Goal: Information Seeking & Learning: Compare options

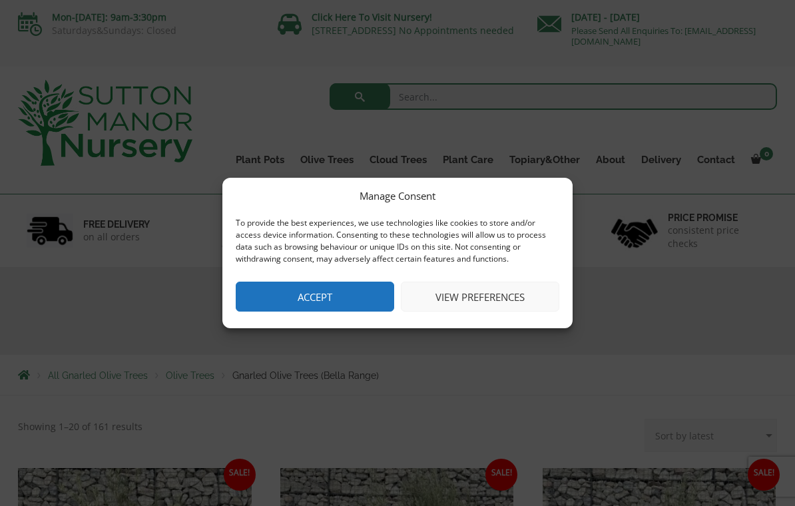
click at [359, 286] on button "Accept" at bounding box center [315, 297] width 158 height 30
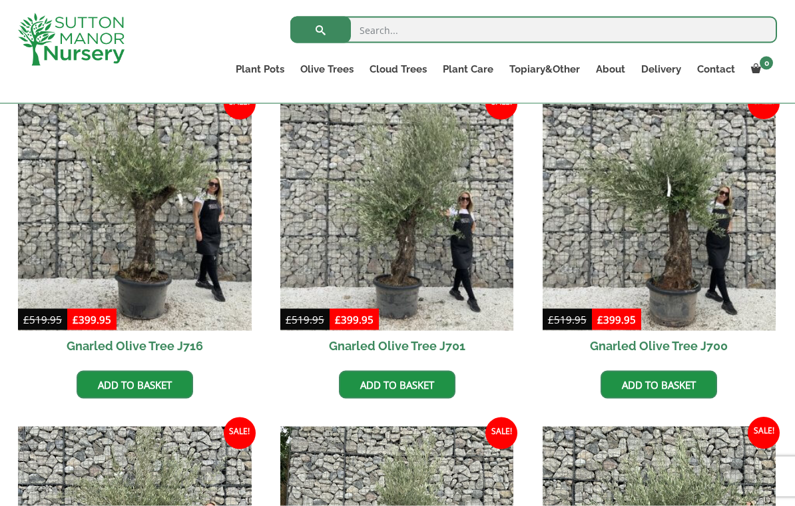
scroll to position [347, 0]
click at [182, 231] on img at bounding box center [135, 214] width 234 height 234
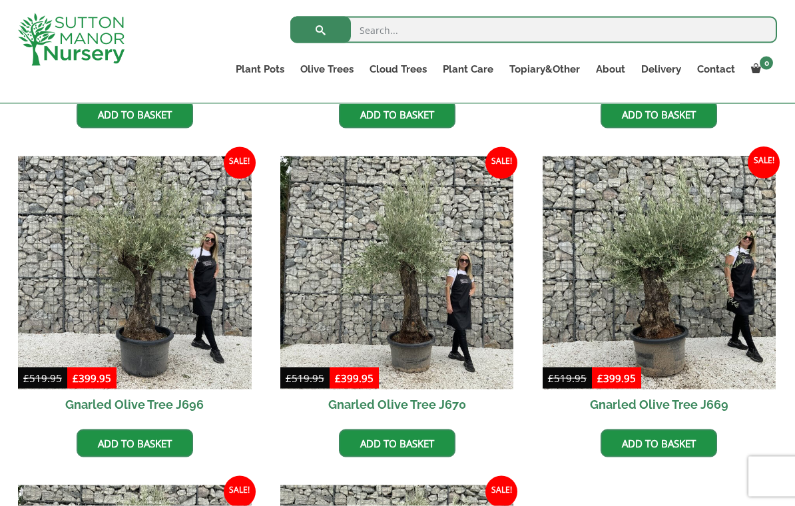
scroll to position [618, 0]
click at [118, 284] on img at bounding box center [135, 273] width 234 height 234
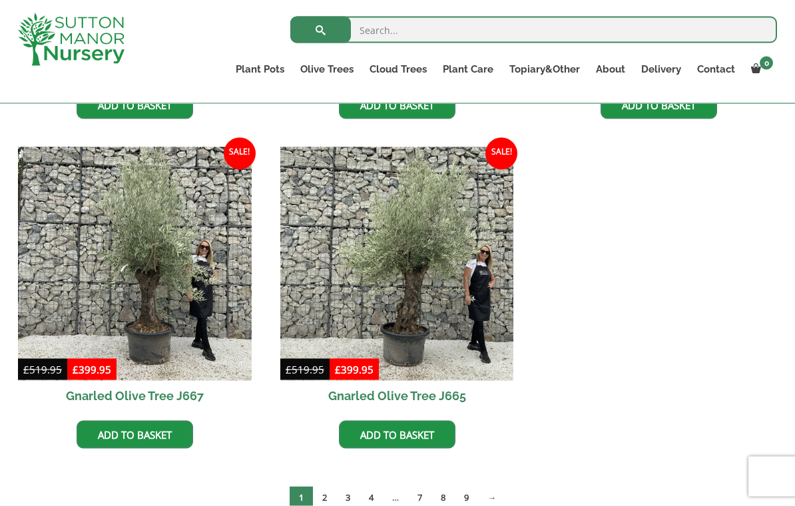
scroll to position [956, 0]
click at [140, 289] on img at bounding box center [135, 263] width 234 height 234
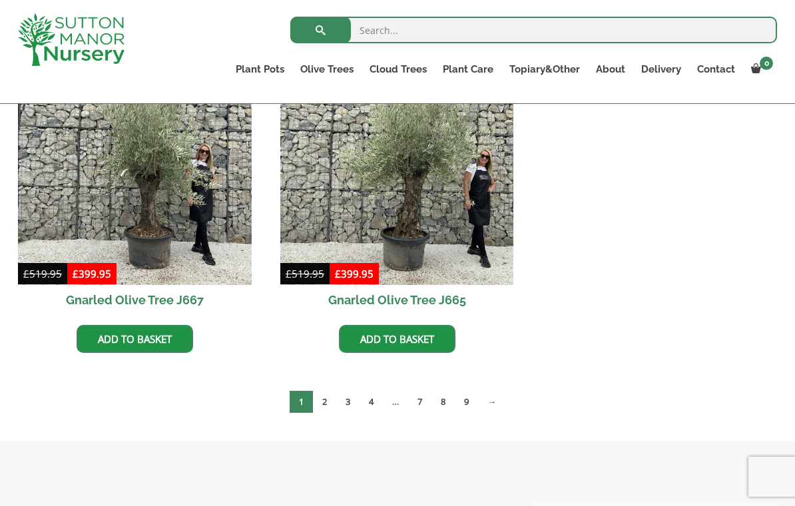
scroll to position [1055, 0]
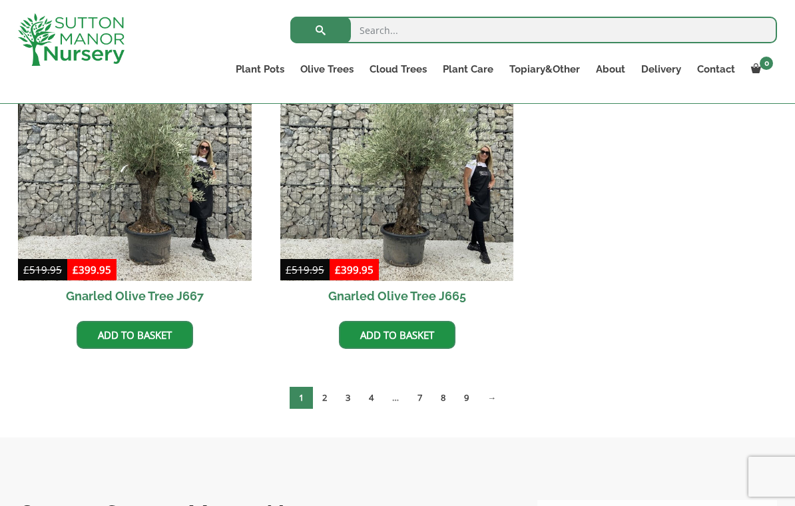
click at [323, 399] on link "2" at bounding box center [324, 398] width 23 height 22
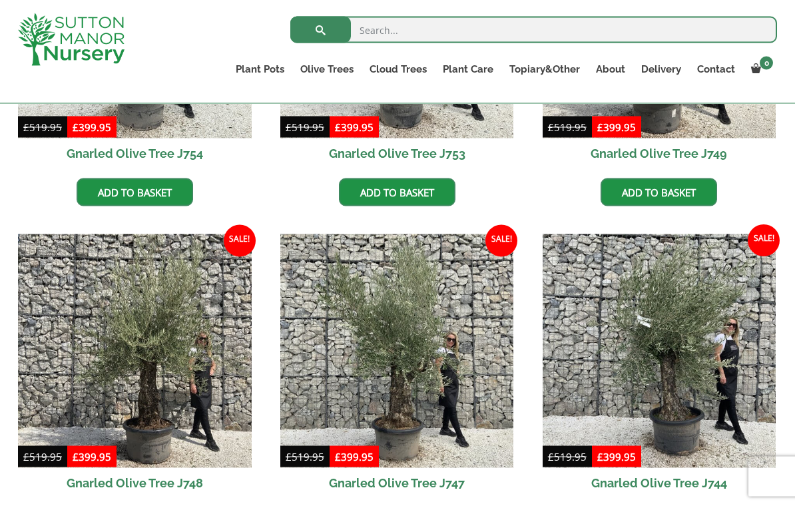
scroll to position [869, 0]
click at [144, 376] on img at bounding box center [135, 351] width 234 height 234
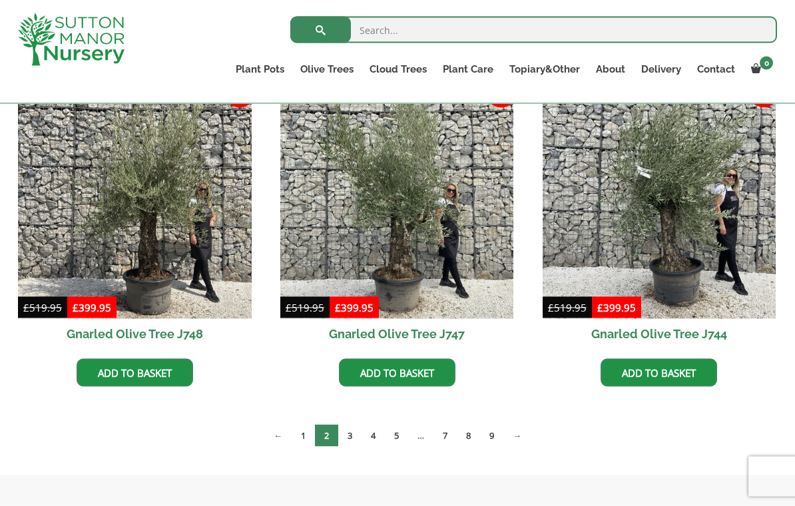
scroll to position [1018, 0]
click at [350, 434] on link "3" at bounding box center [349, 435] width 23 height 22
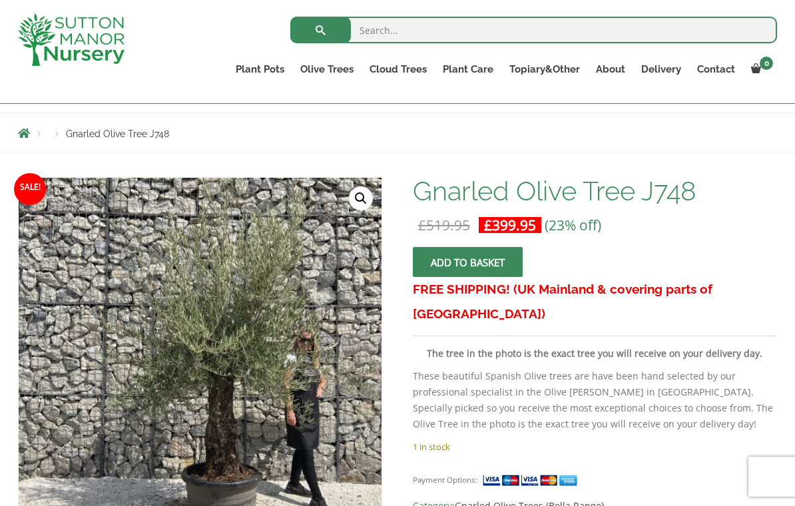
scroll to position [140, 0]
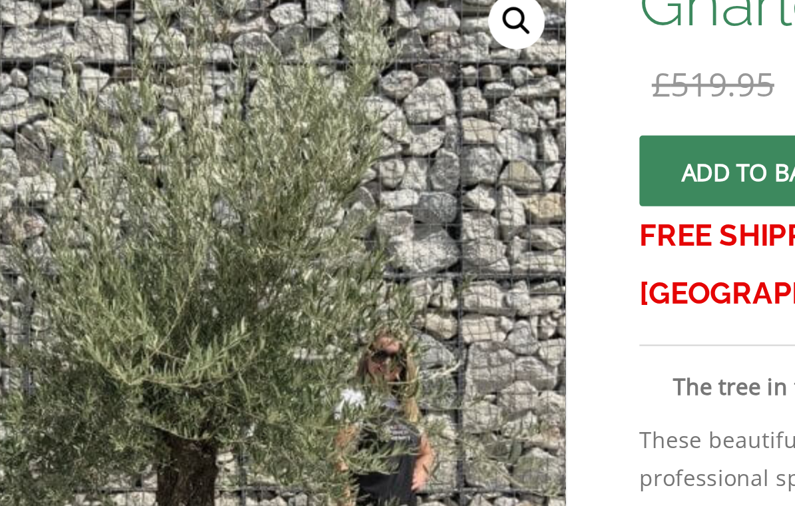
click at [146, 204] on img at bounding box center [314, 463] width 590 height 590
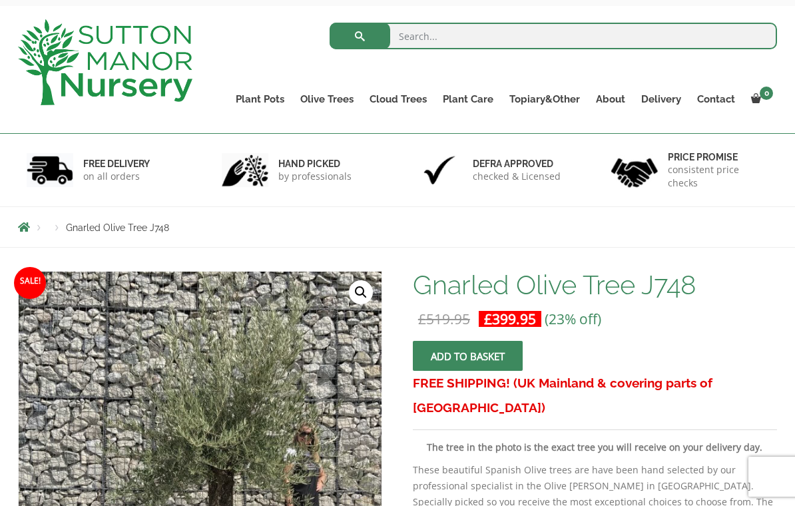
scroll to position [0, 0]
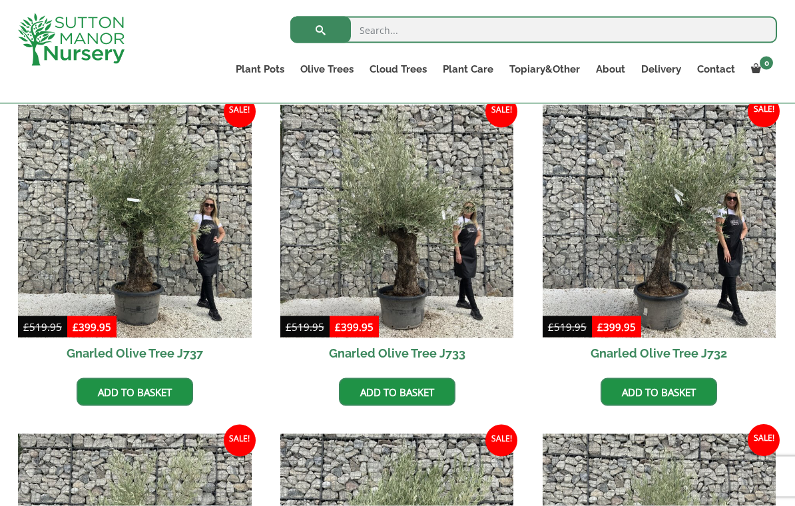
scroll to position [717, 0]
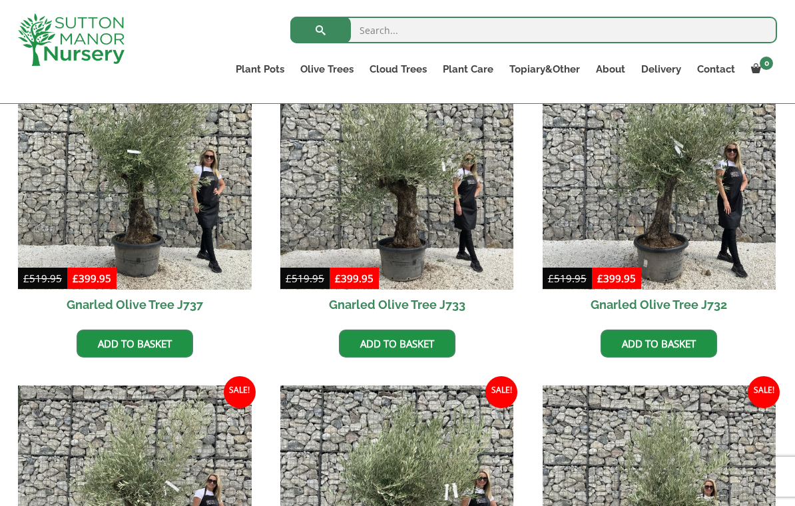
click at [97, 194] on img at bounding box center [135, 174] width 234 height 234
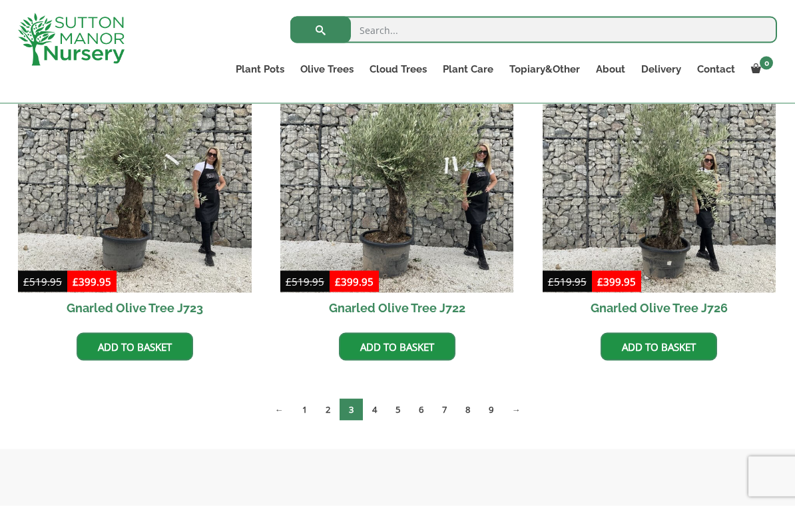
scroll to position [1044, 0]
click at [152, 236] on img at bounding box center [135, 176] width 234 height 234
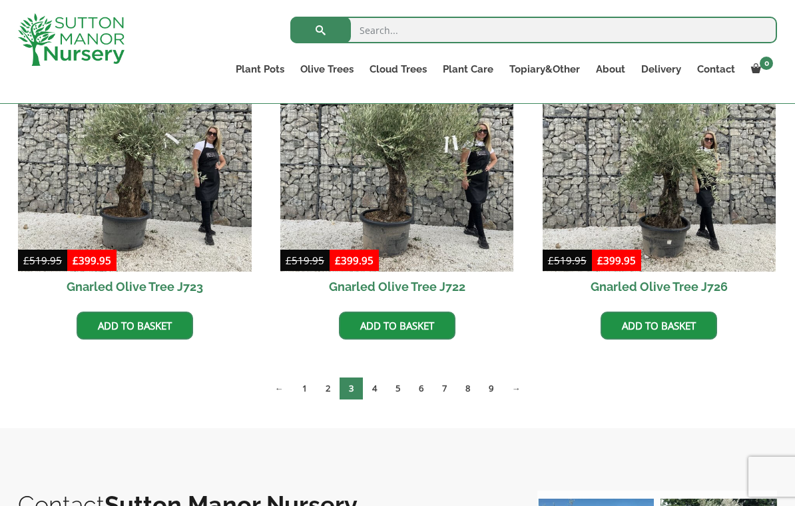
click at [301, 387] on link "1" at bounding box center [304, 388] width 23 height 22
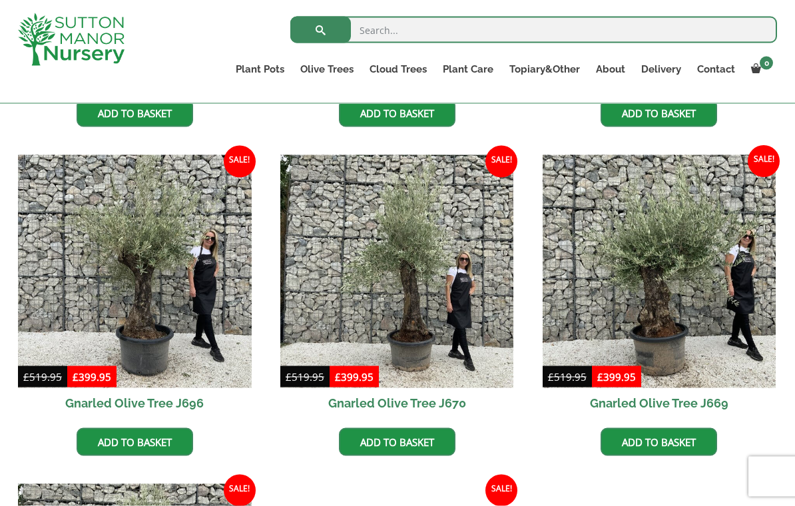
scroll to position [619, 0]
click at [673, 299] on img at bounding box center [659, 271] width 234 height 234
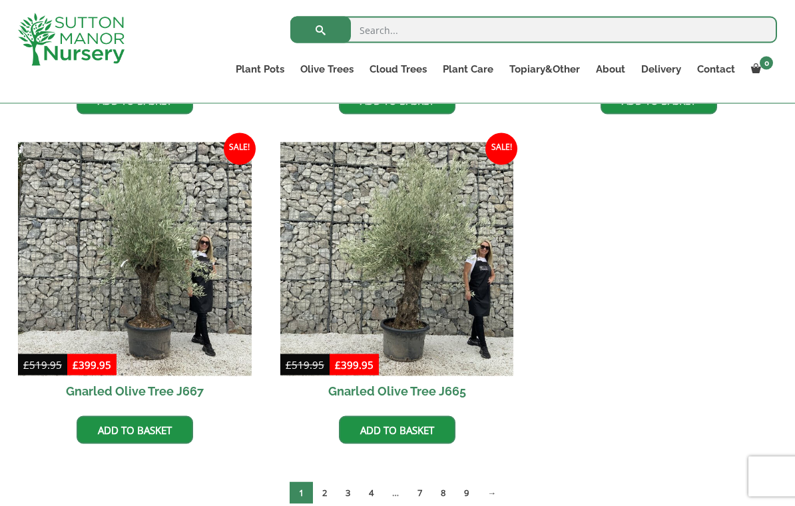
scroll to position [960, 0]
click at [138, 281] on img at bounding box center [135, 259] width 234 height 234
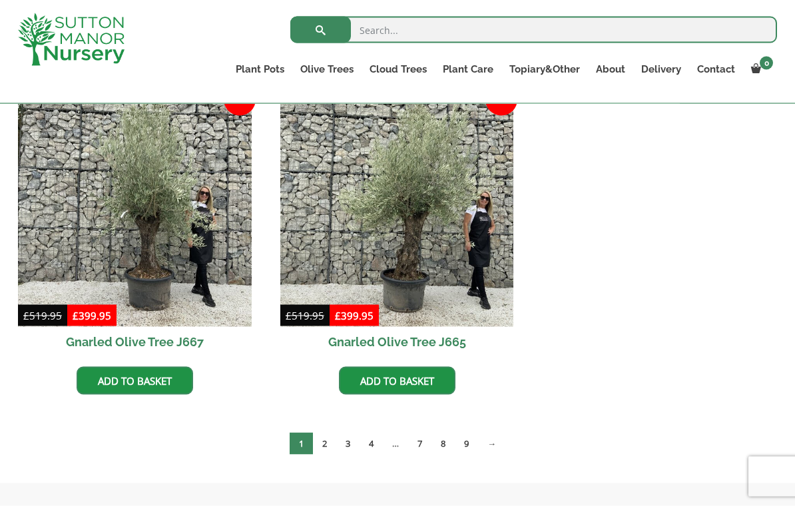
scroll to position [1010, 0]
click at [343, 441] on link "3" at bounding box center [347, 443] width 23 height 22
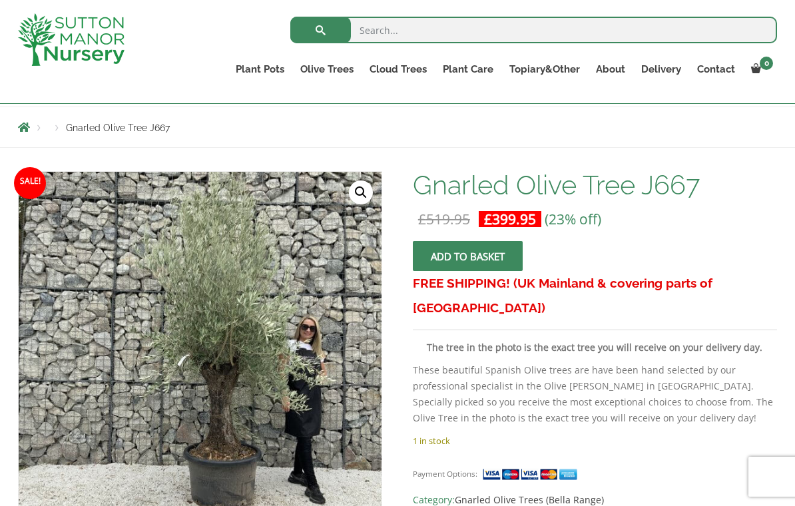
click at [229, 406] on img at bounding box center [352, 505] width 666 height 666
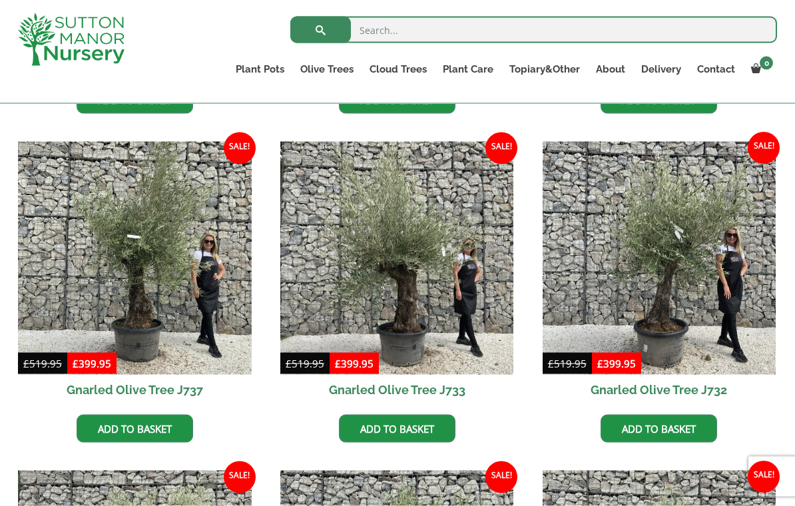
scroll to position [632, 0]
click at [447, 318] on img at bounding box center [397, 258] width 234 height 234
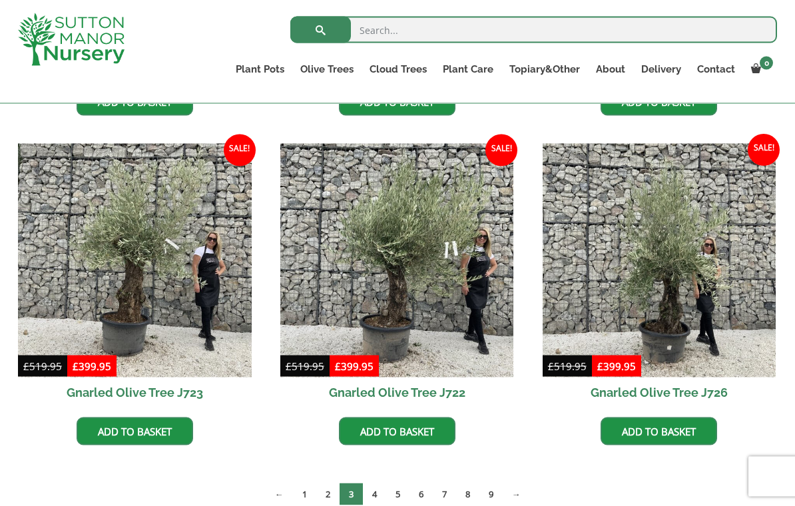
scroll to position [959, 0]
click at [87, 261] on img at bounding box center [135, 260] width 234 height 234
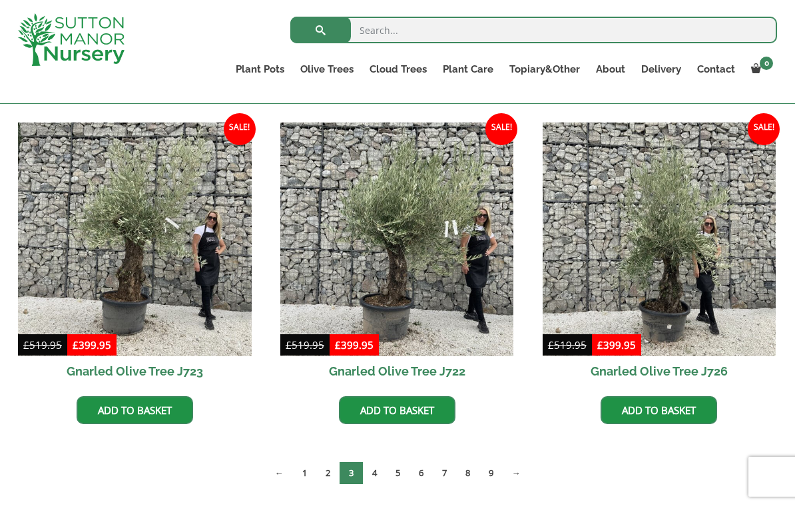
click at [375, 469] on link "4" at bounding box center [374, 473] width 23 height 22
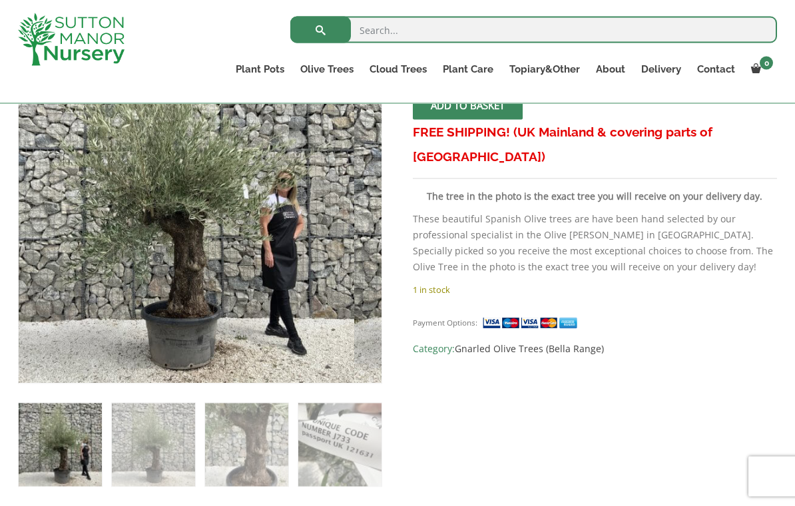
scroll to position [288, 0]
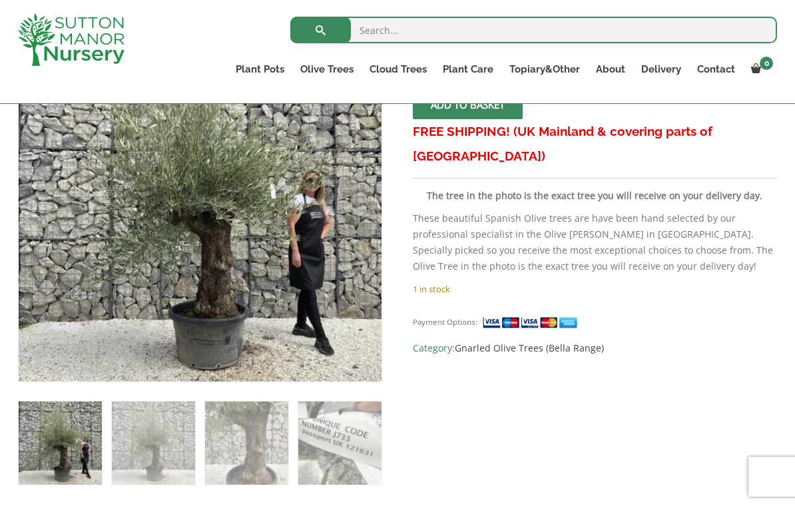
click at [192, 205] on img at bounding box center [314, 315] width 590 height 590
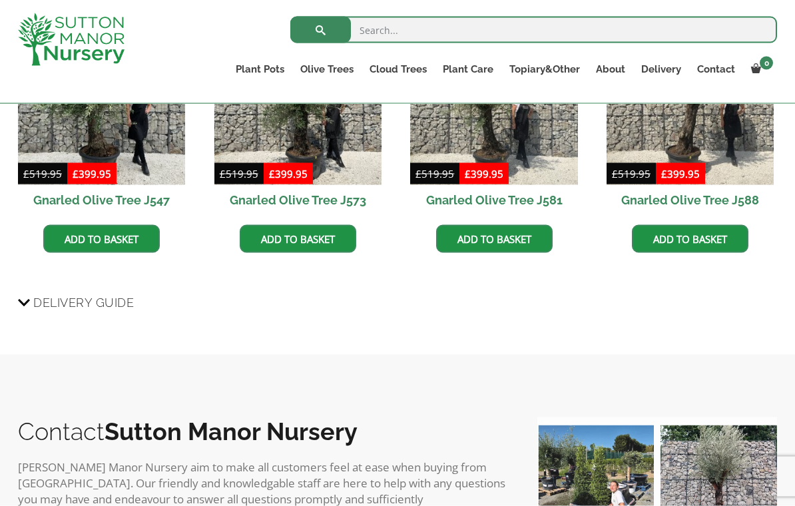
scroll to position [1081, 0]
click at [26, 299] on icon at bounding box center [24, 302] width 12 height 16
click at [0, 0] on input "Delivery Guide" at bounding box center [0, 0] width 0 height 0
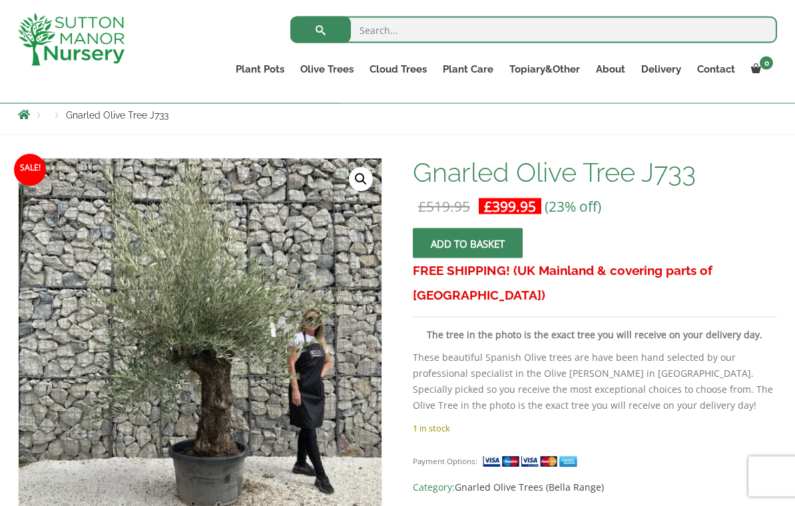
scroll to position [104, 0]
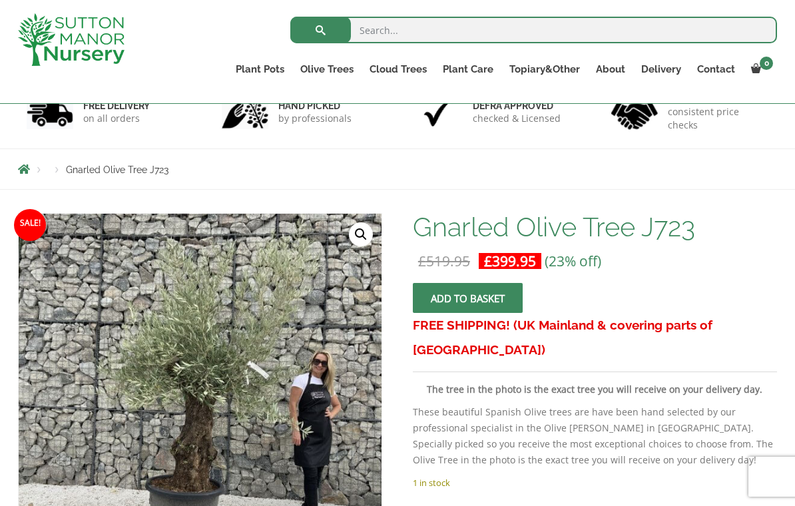
scroll to position [96, 0]
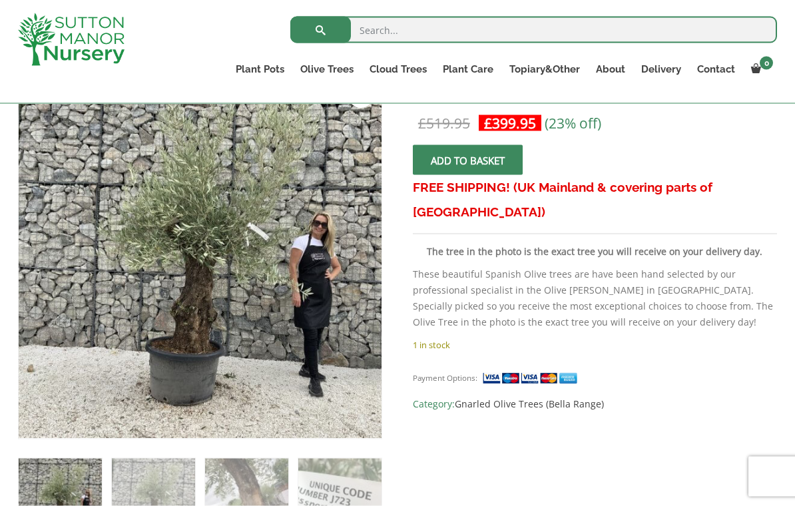
click at [131, 283] on img at bounding box center [314, 371] width 590 height 590
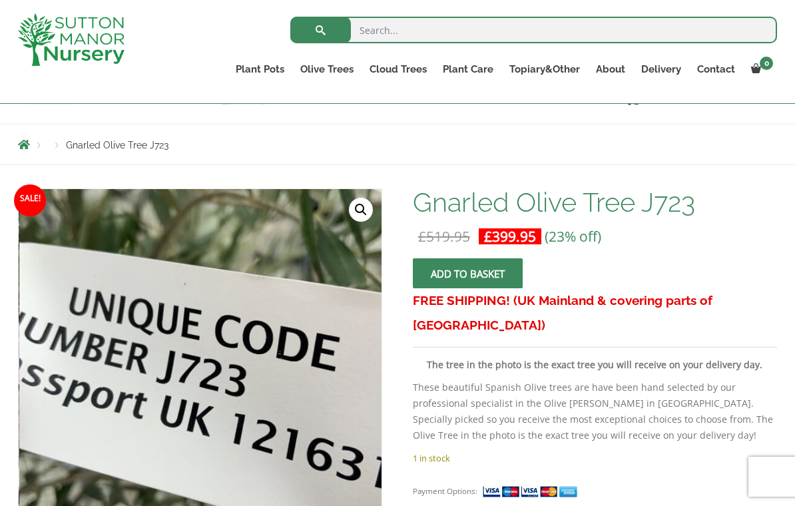
scroll to position [104, 0]
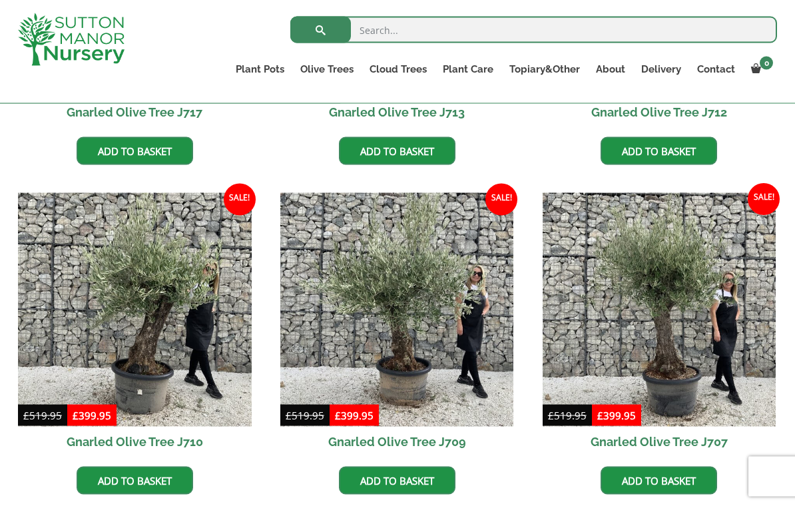
scroll to position [910, 0]
click at [413, 373] on img at bounding box center [397, 309] width 234 height 234
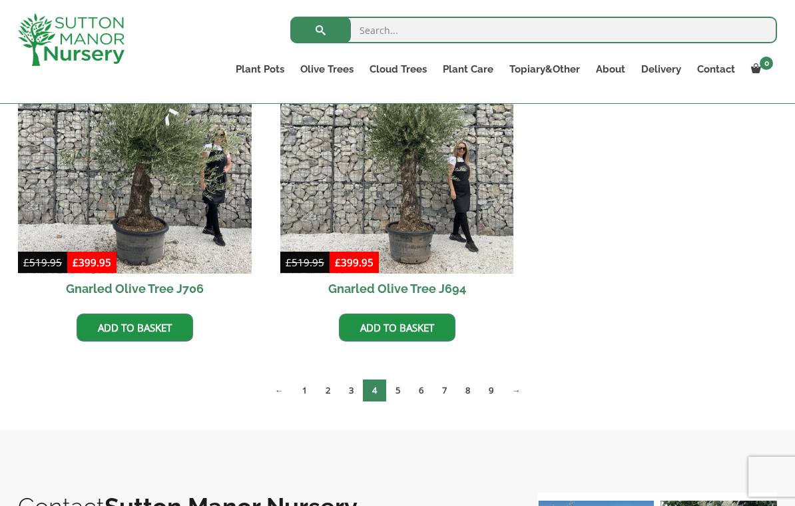
scroll to position [1480, 0]
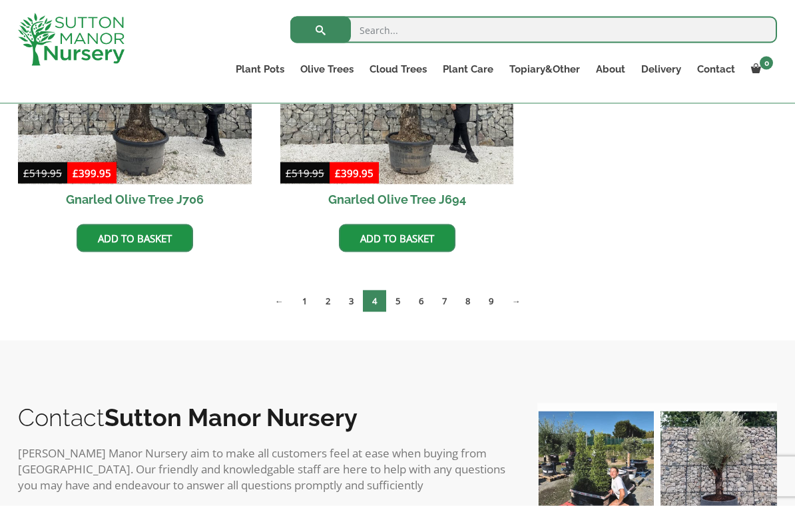
click at [394, 301] on link "5" at bounding box center [397, 301] width 23 height 22
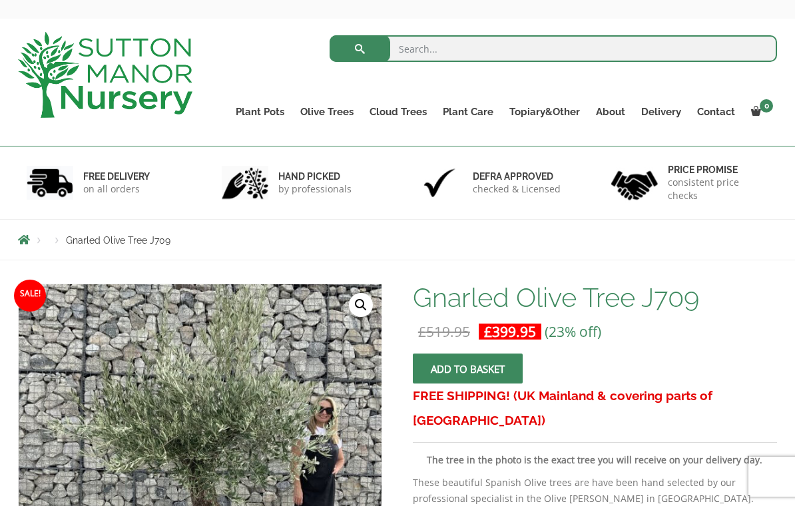
scroll to position [47, 0]
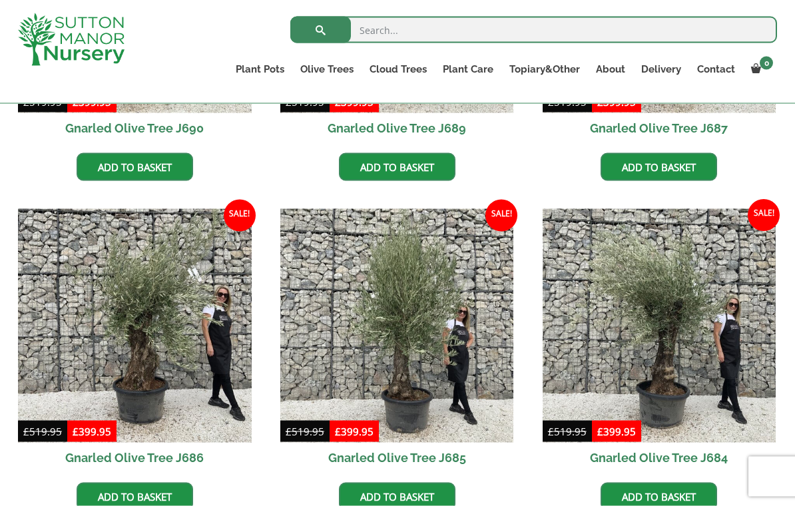
scroll to position [894, 0]
click at [0, 0] on link "Plateau Olive Trees (Mesa Range)" at bounding box center [0, 0] width 0 height 0
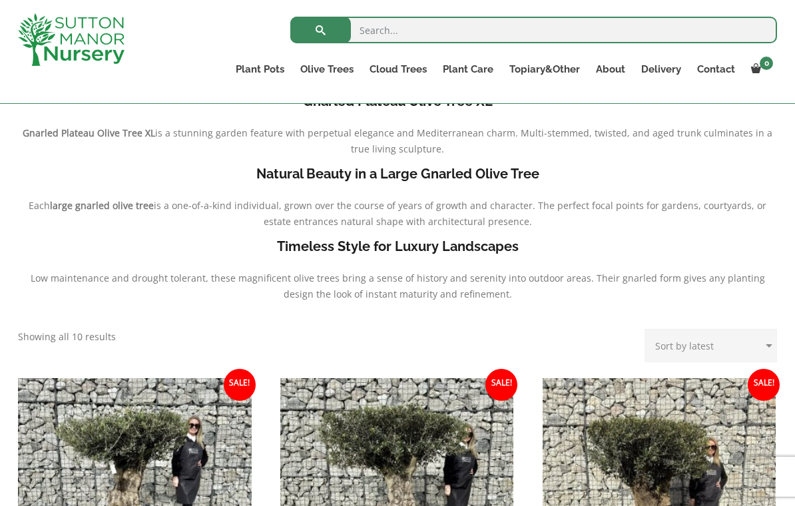
scroll to position [289, 0]
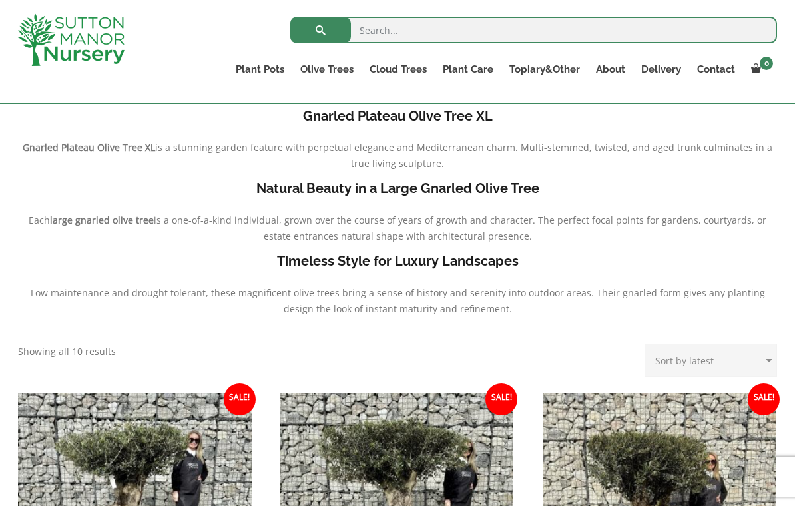
click at [0, 0] on link "Multi Stem Olives (Arcadia Range)" at bounding box center [0, 0] width 0 height 0
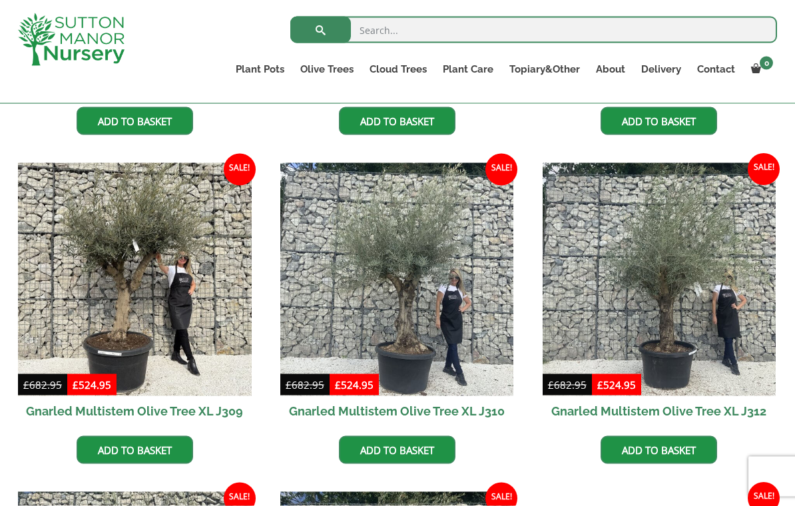
scroll to position [849, 0]
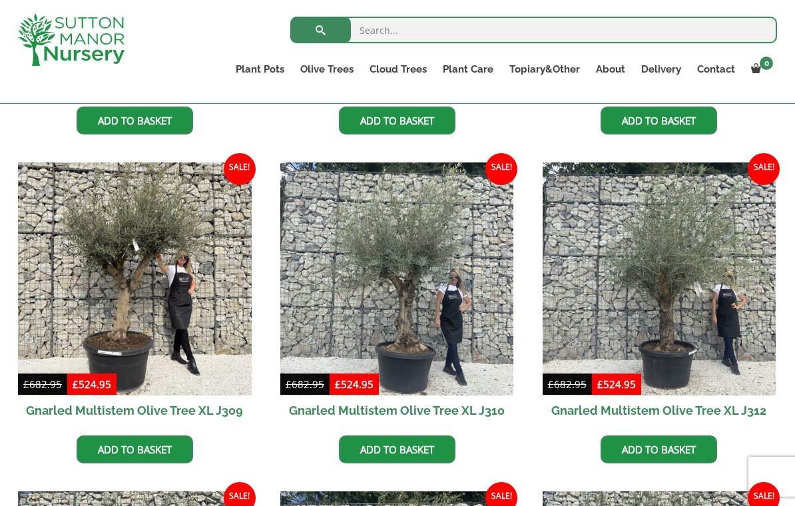
click at [0, 0] on link "Gnarled Olive Trees (Grande Range)" at bounding box center [0, 0] width 0 height 0
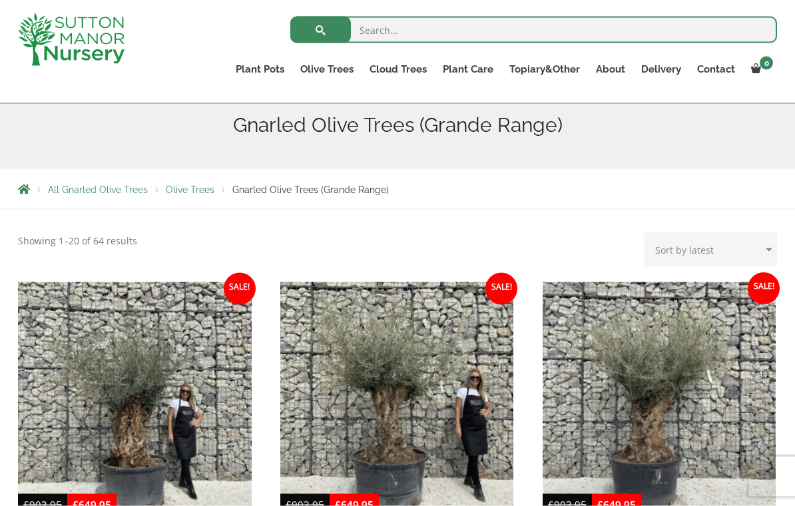
scroll to position [162, 0]
click at [0, 0] on link "Gnarled Olive Trees (Bella Range)" at bounding box center [0, 0] width 0 height 0
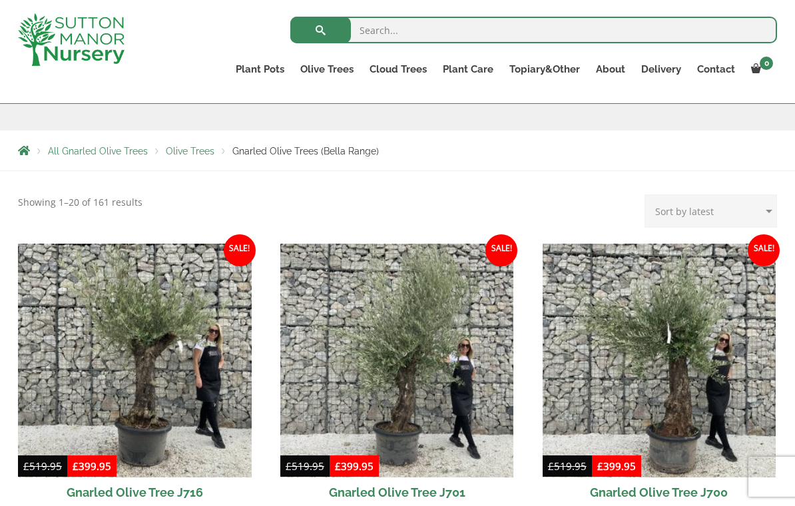
scroll to position [232, 0]
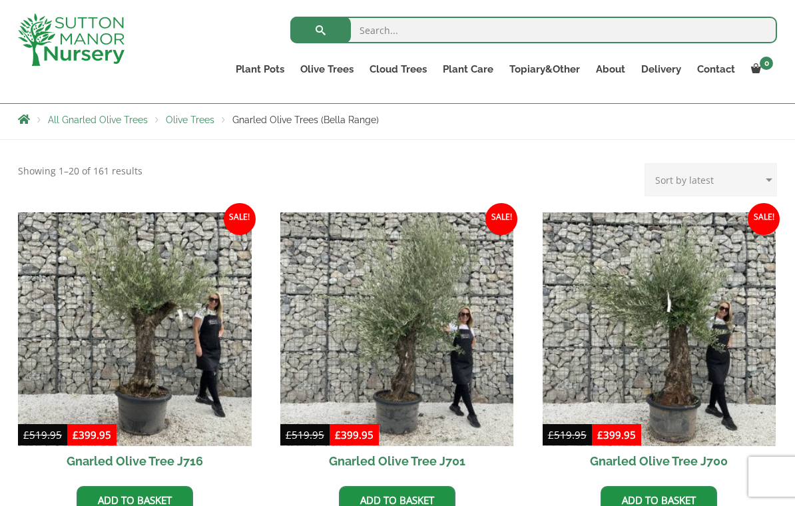
click at [117, 289] on img at bounding box center [135, 329] width 234 height 234
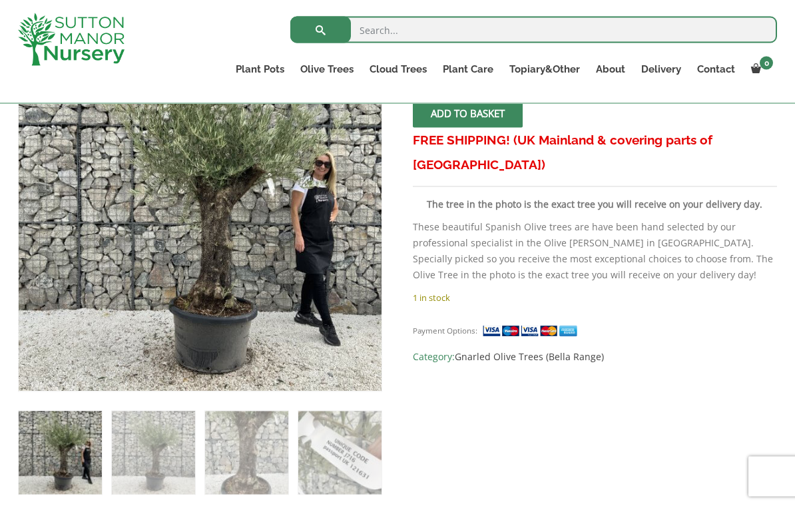
scroll to position [280, 0]
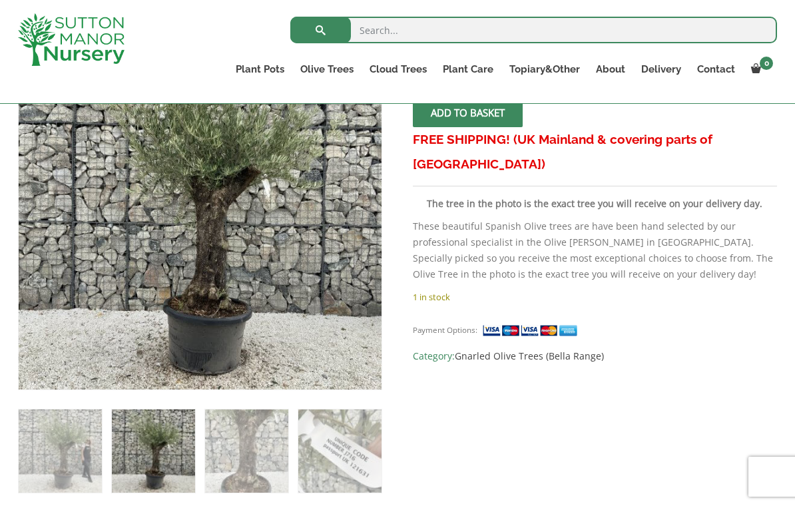
click at [229, 169] on img at bounding box center [352, 361] width 666 height 666
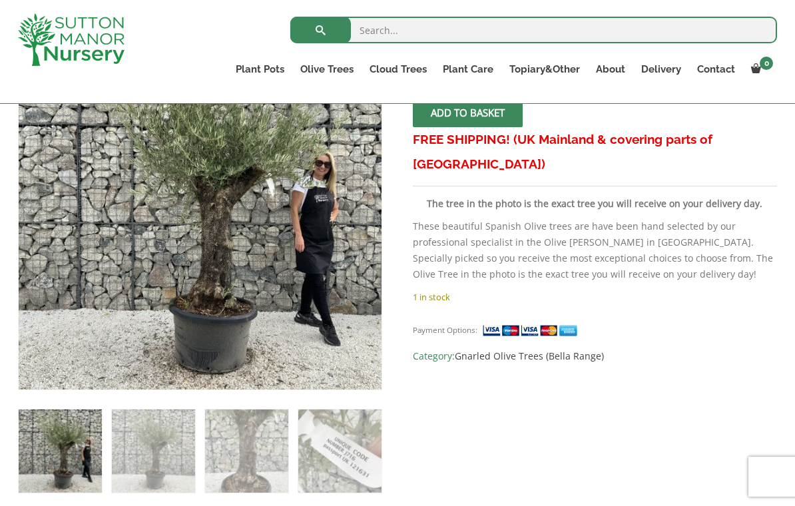
click at [0, 0] on link "Gnarled Olive Trees (Bella Range)" at bounding box center [0, 0] width 0 height 0
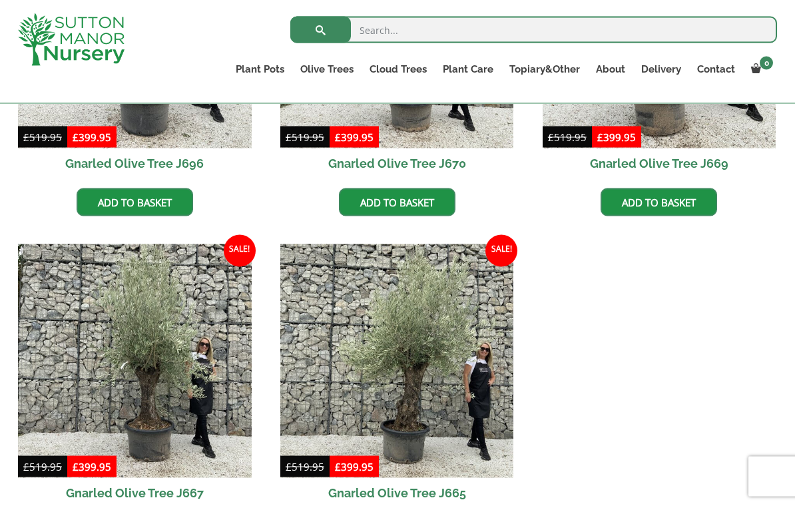
scroll to position [859, 0]
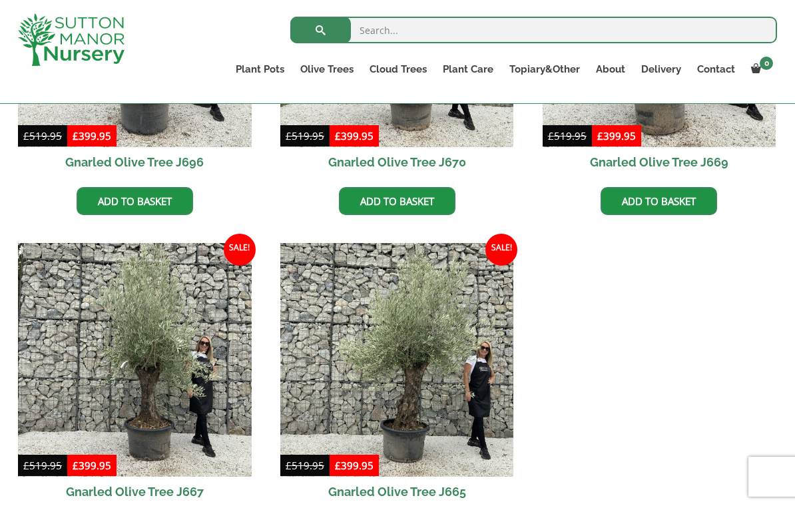
click at [126, 357] on img at bounding box center [135, 360] width 234 height 234
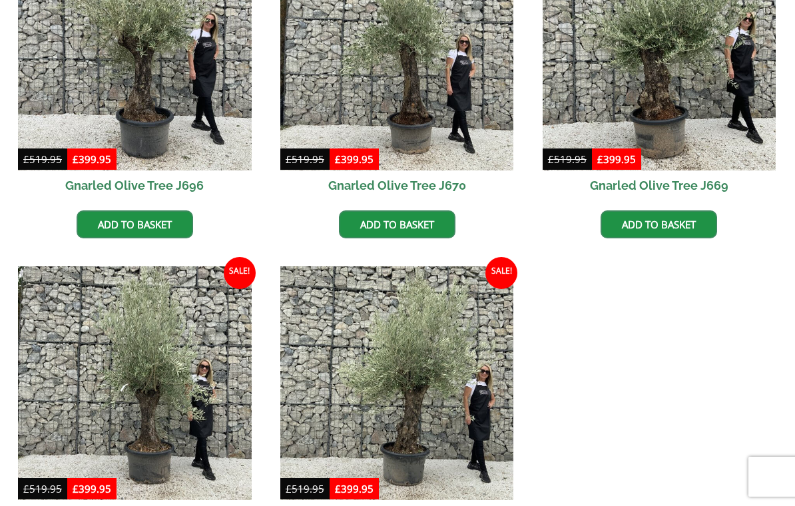
scroll to position [880, 0]
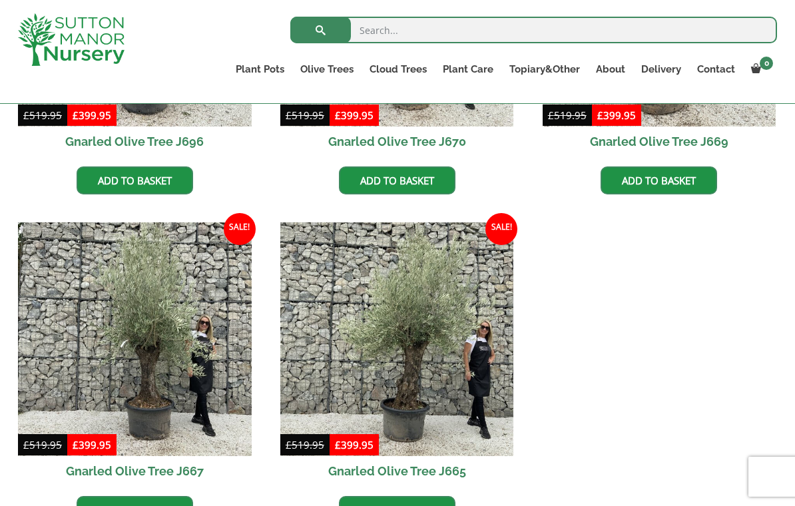
click at [414, 372] on img at bounding box center [397, 339] width 234 height 234
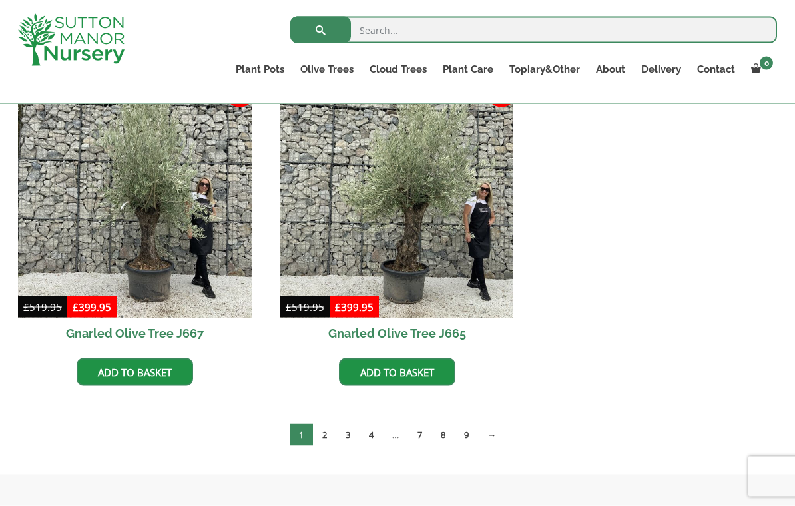
scroll to position [1018, 0]
click at [327, 433] on link "2" at bounding box center [324, 434] width 23 height 22
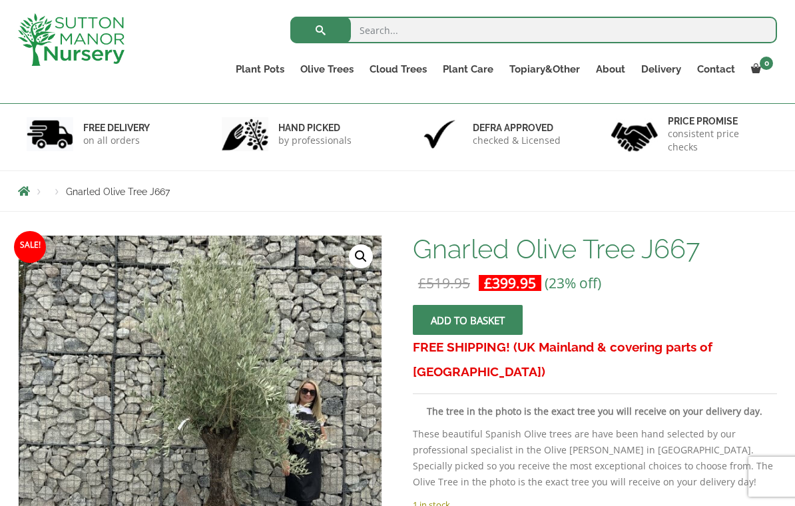
scroll to position [63, 0]
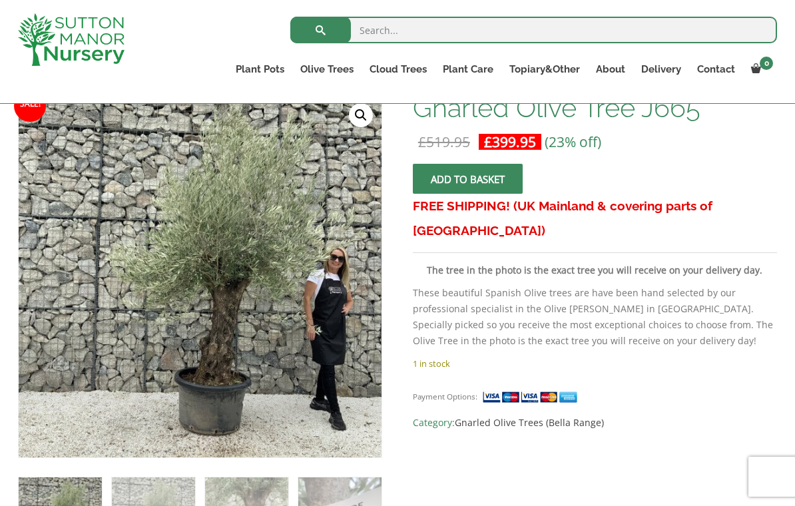
scroll to position [153, 0]
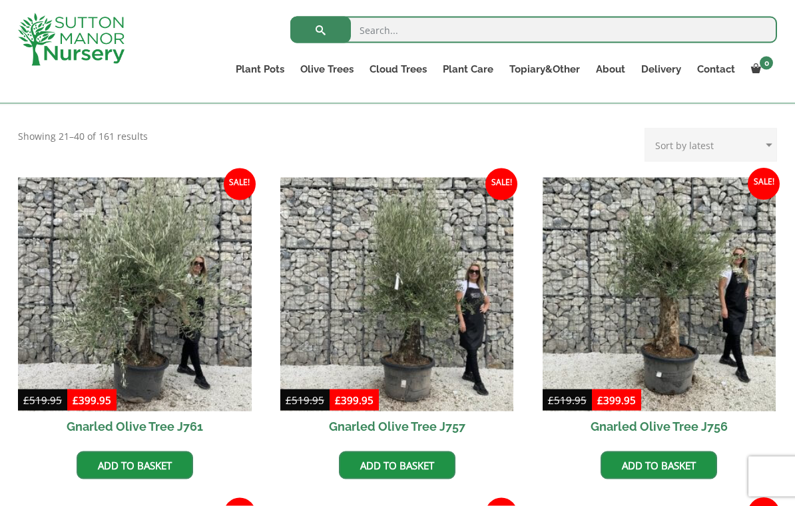
scroll to position [267, 0]
click at [76, 298] on img at bounding box center [135, 294] width 234 height 234
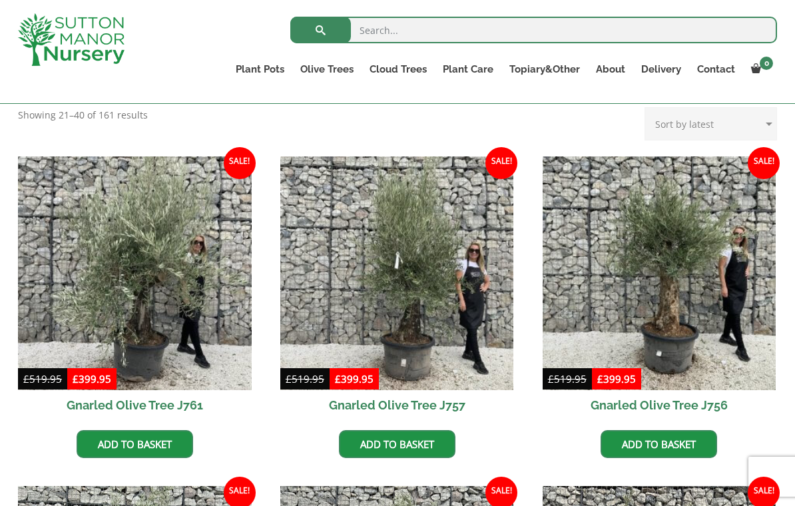
click at [459, 343] on img at bounding box center [397, 273] width 234 height 234
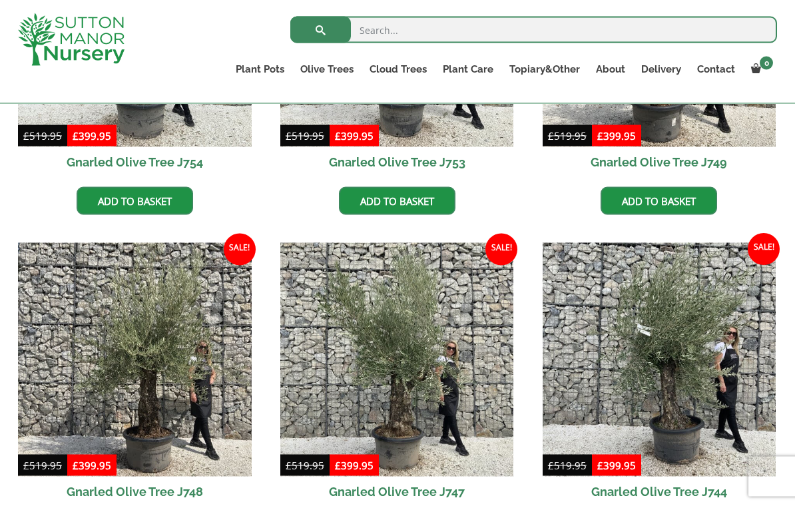
scroll to position [860, 0]
click at [686, 379] on img at bounding box center [659, 359] width 234 height 234
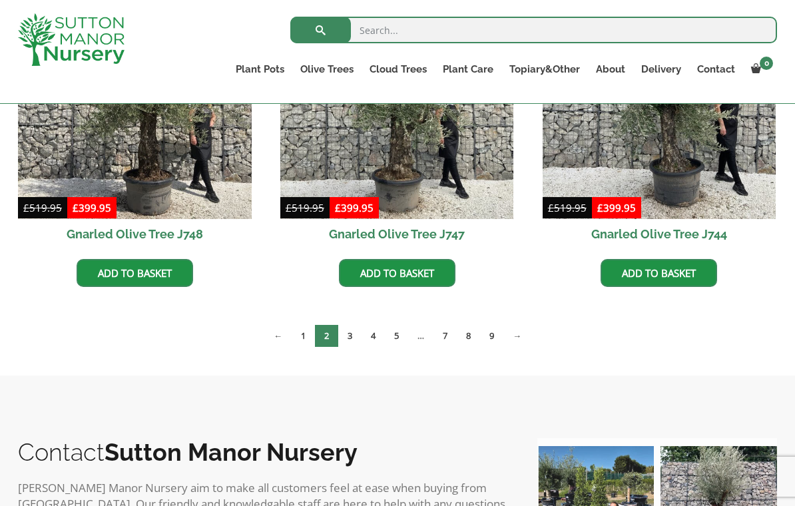
scroll to position [1118, 0]
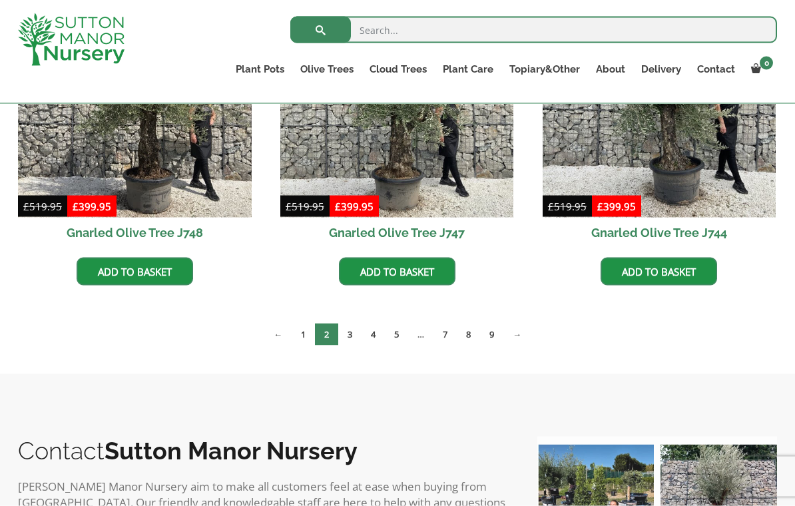
click at [348, 331] on link "3" at bounding box center [349, 334] width 23 height 22
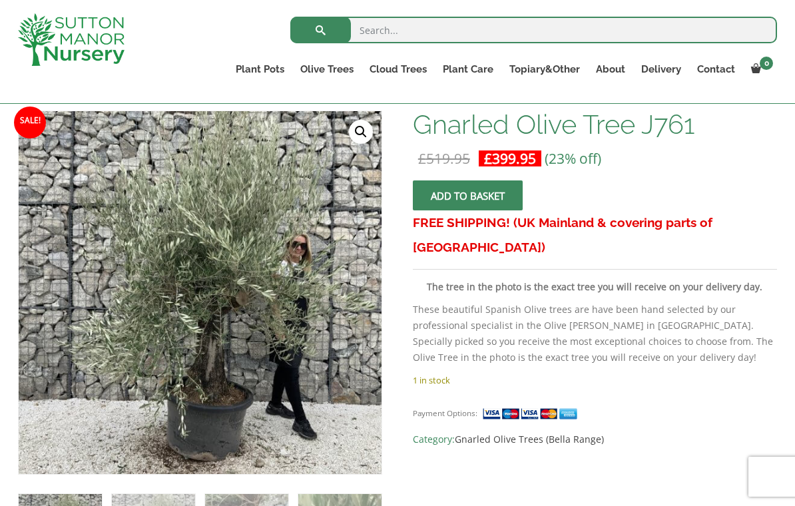
scroll to position [112, 0]
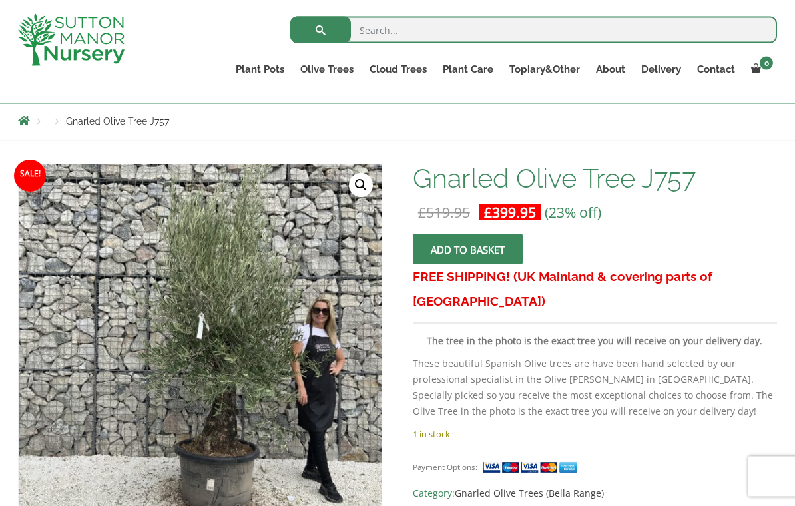
scroll to position [144, 0]
click at [241, 398] on img at bounding box center [314, 459] width 590 height 590
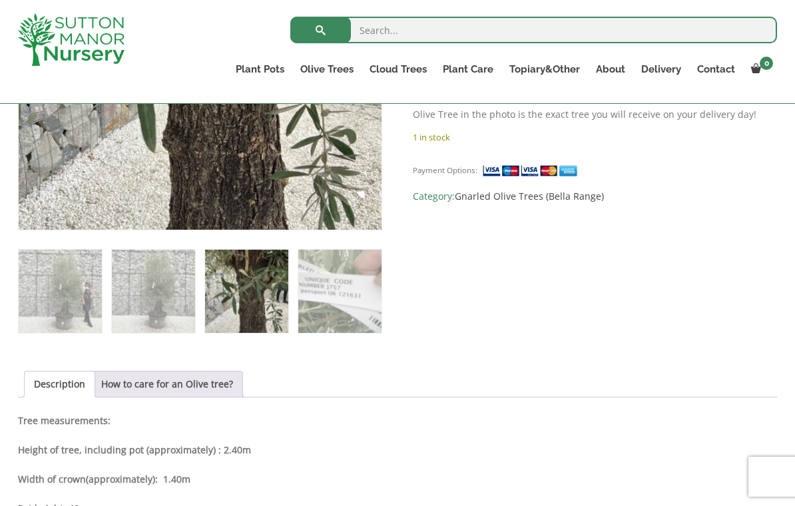
scroll to position [441, 0]
click at [210, 384] on link "How to care for an Olive tree?" at bounding box center [167, 383] width 132 height 25
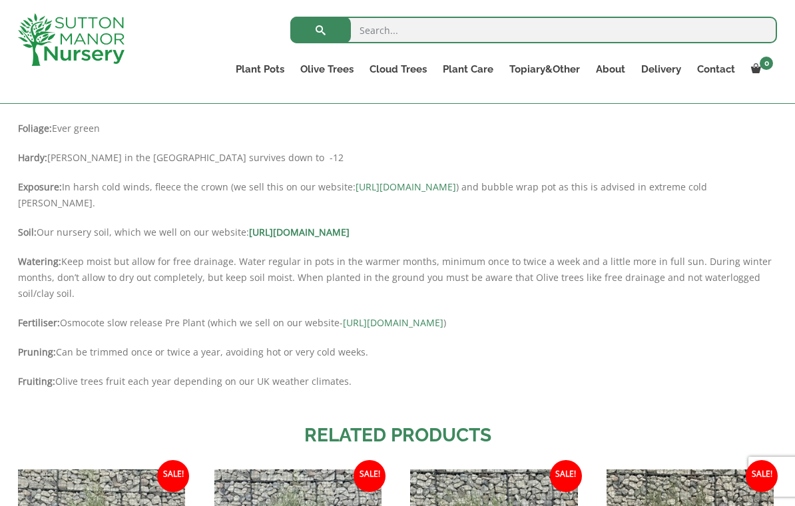
scroll to position [703, 0]
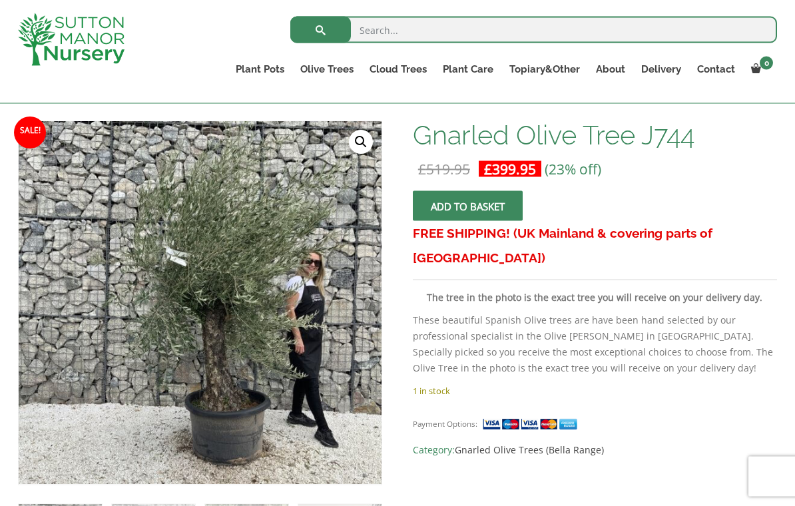
scroll to position [187, 0]
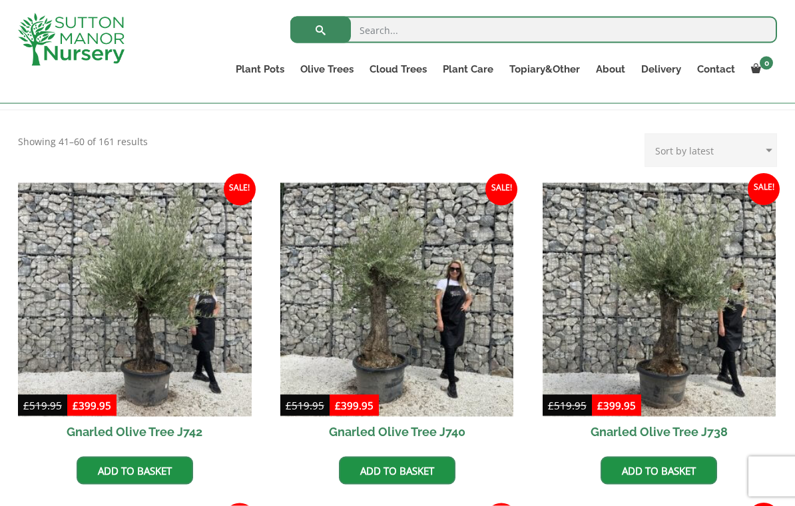
scroll to position [262, 0]
click at [729, 157] on select "Sort by popularity Sort by latest Sort by price: low to high Sort by price: hig…" at bounding box center [710, 150] width 132 height 33
select select "popularity"
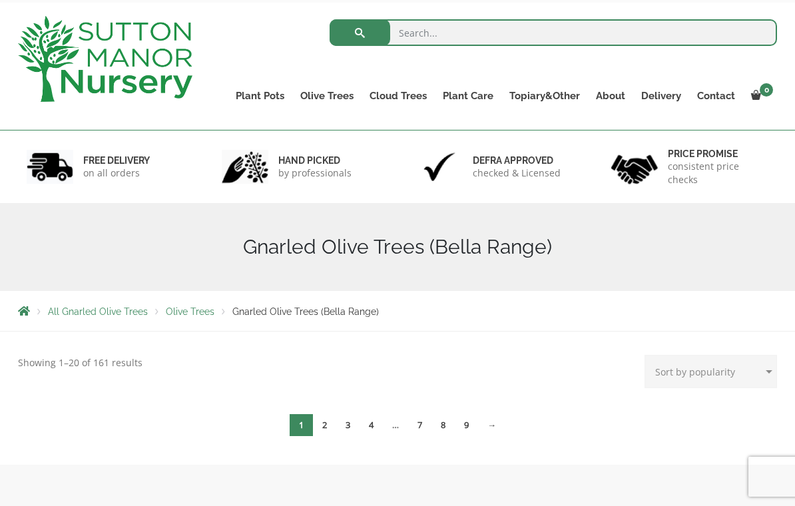
scroll to position [112, 0]
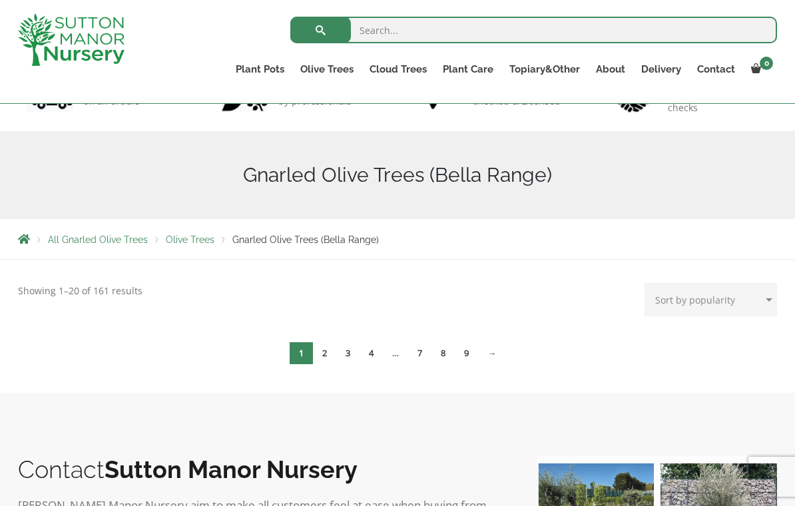
click at [724, 302] on select "Sort by popularity Sort by latest Sort by price: low to high Sort by price: hig…" at bounding box center [710, 299] width 132 height 33
select select "date"
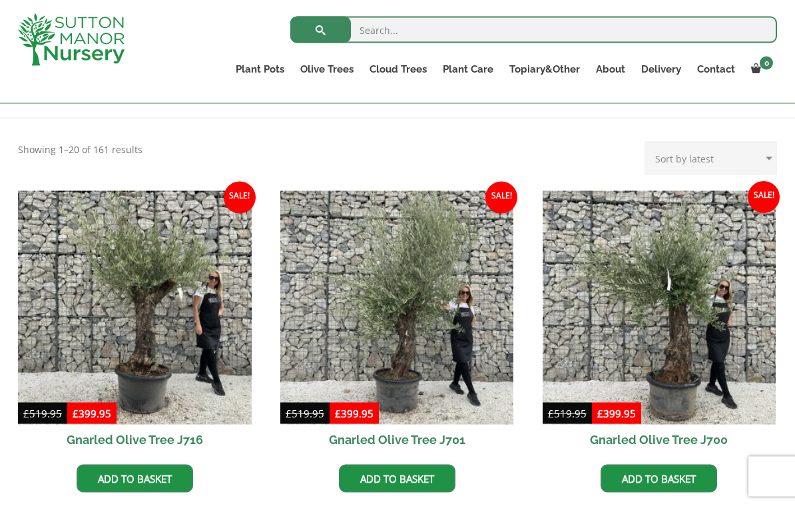
scroll to position [256, 0]
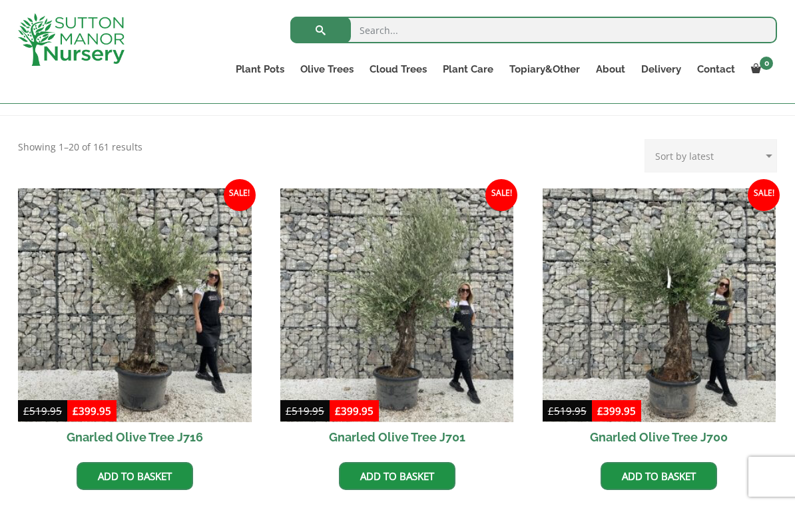
click at [170, 293] on img at bounding box center [135, 305] width 234 height 234
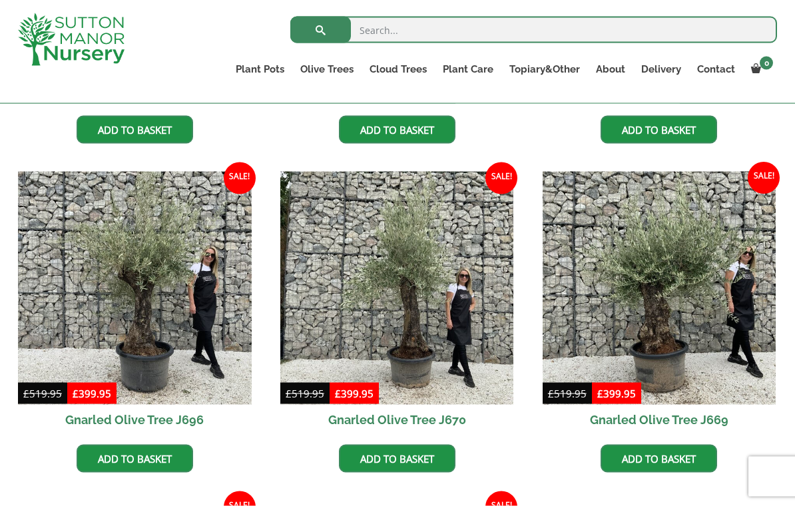
scroll to position [602, 0]
click at [112, 293] on img at bounding box center [135, 288] width 234 height 234
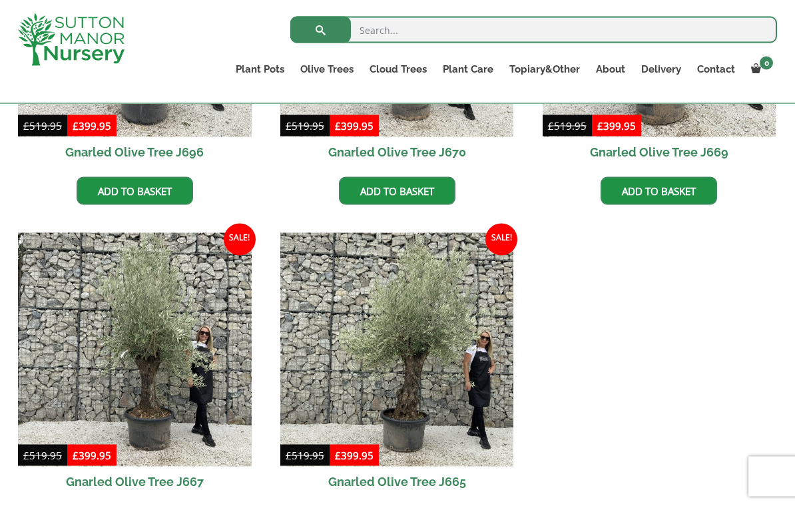
scroll to position [870, 0]
click at [165, 347] on img at bounding box center [135, 349] width 234 height 234
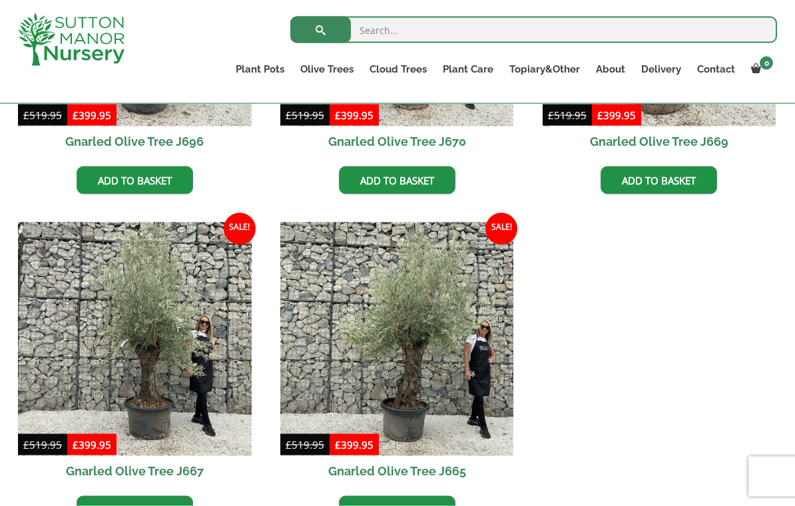
scroll to position [881, 0]
click at [431, 505] on link "Add to basket" at bounding box center [397, 509] width 116 height 28
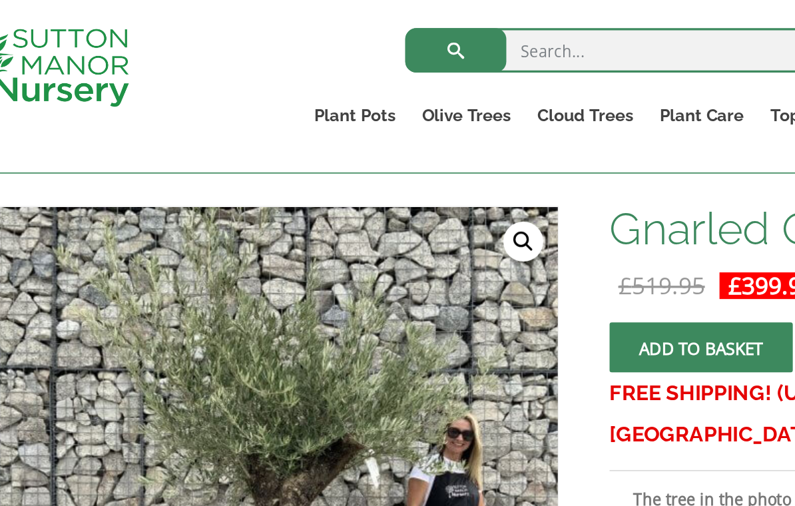
scroll to position [184, 0]
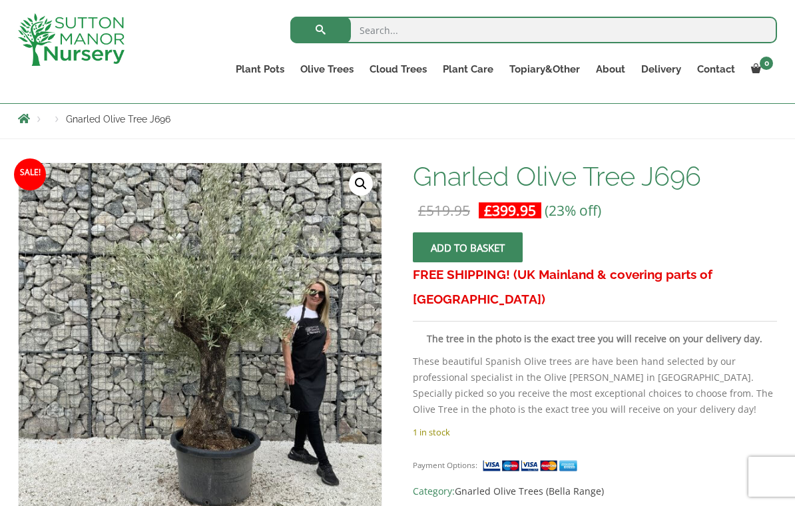
scroll to position [131, 0]
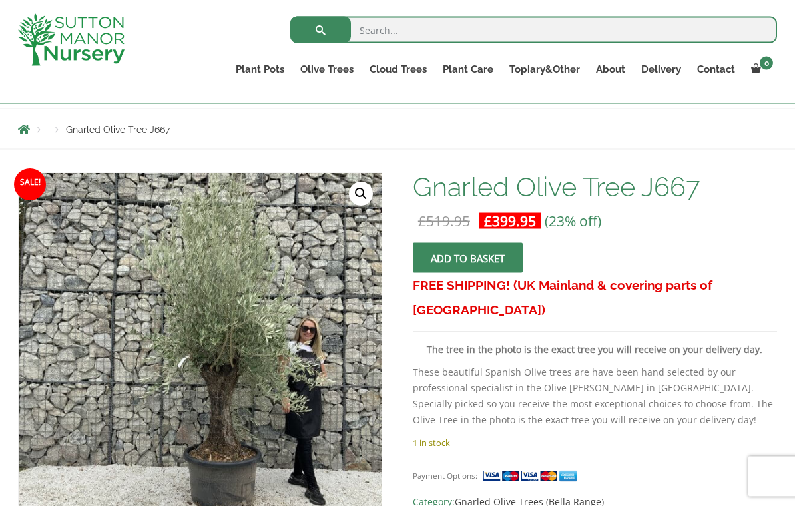
scroll to position [129, 0]
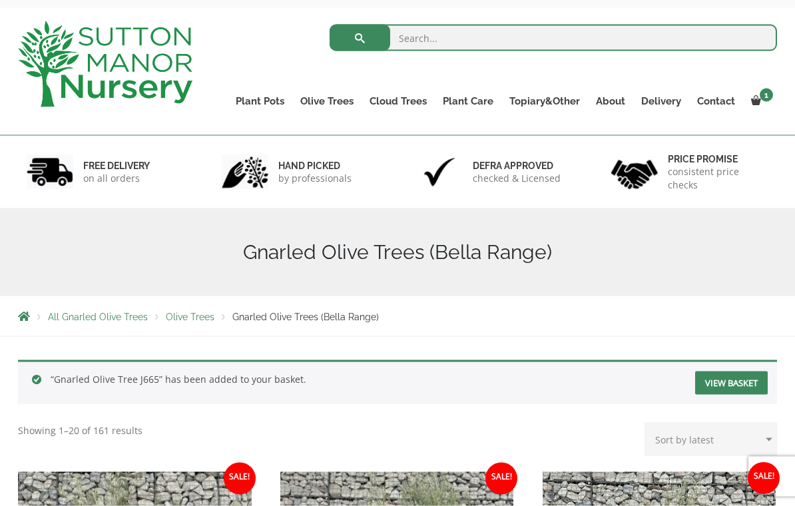
scroll to position [59, 0]
click at [726, 393] on link "View basket" at bounding box center [731, 382] width 73 height 23
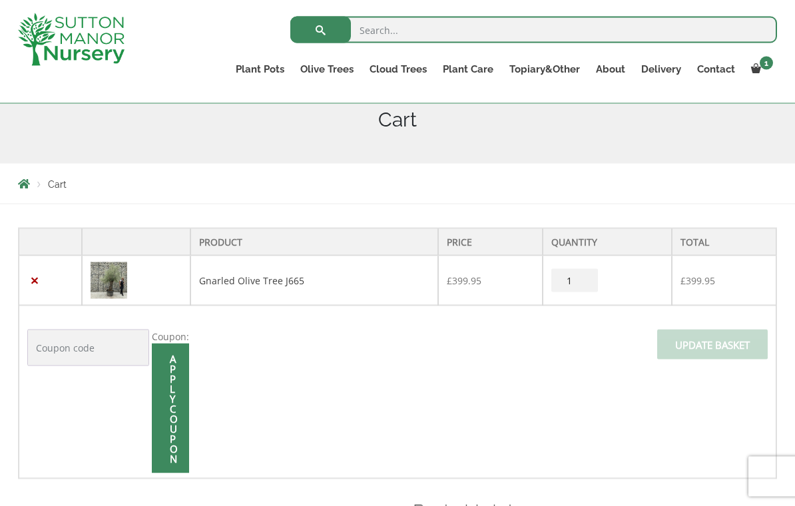
scroll to position [193, 0]
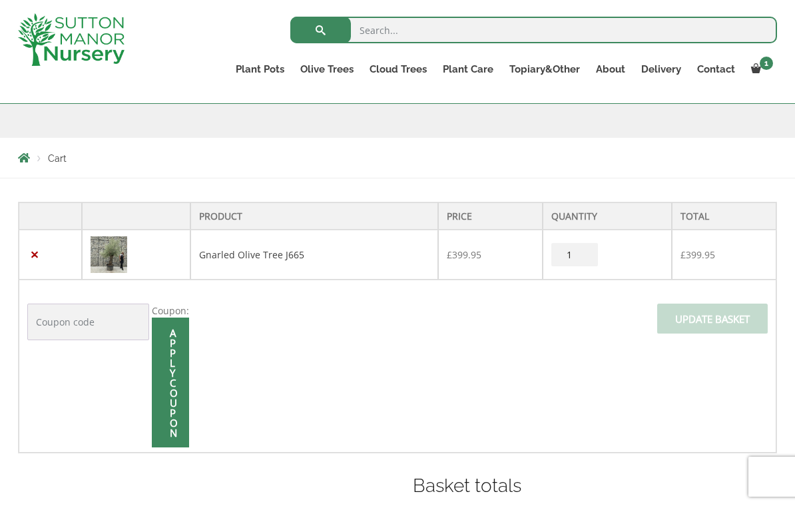
click at [36, 248] on link "×" at bounding box center [34, 255] width 14 height 14
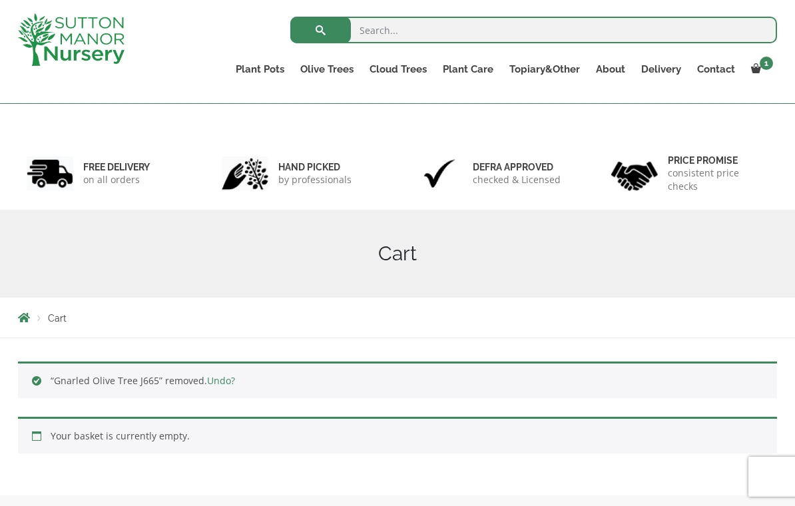
scroll to position [0, 0]
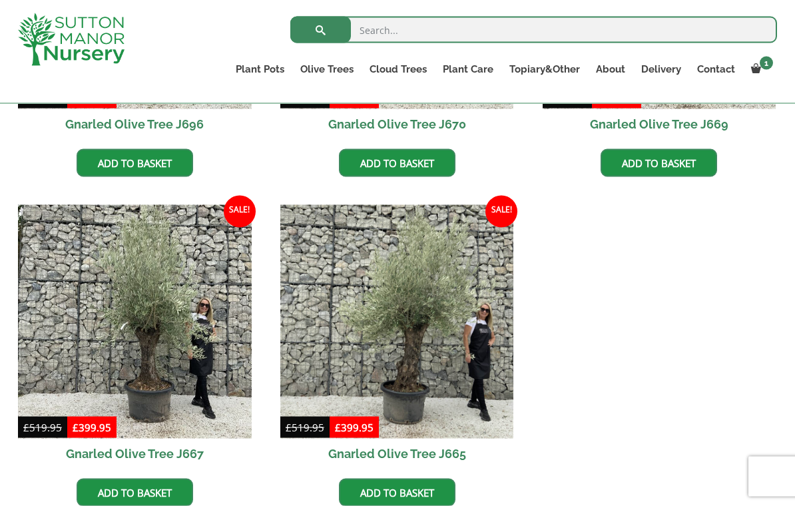
scroll to position [960, 0]
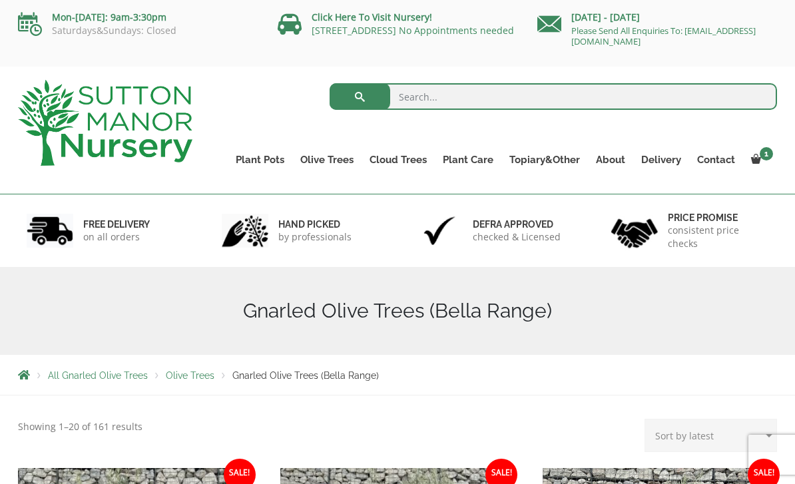
click at [0, 0] on link "Multi Stem Olives (Arcadia Range)" at bounding box center [0, 0] width 0 height 0
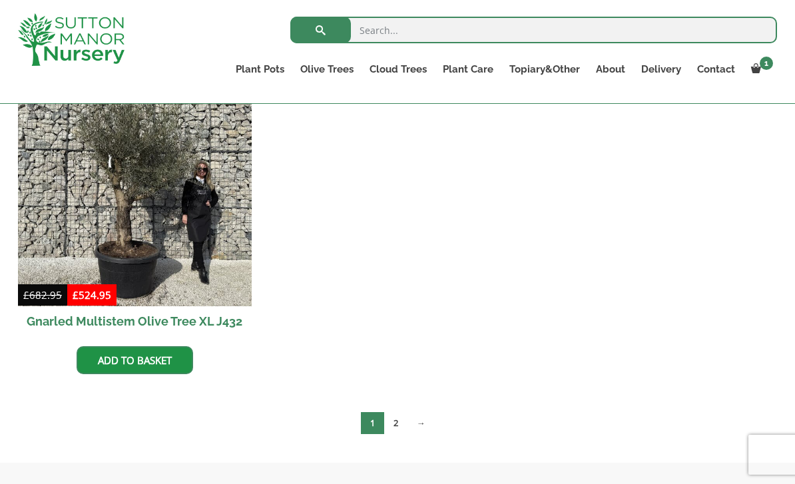
scroll to position [2254, 0]
click at [390, 416] on link "2" at bounding box center [395, 423] width 23 height 22
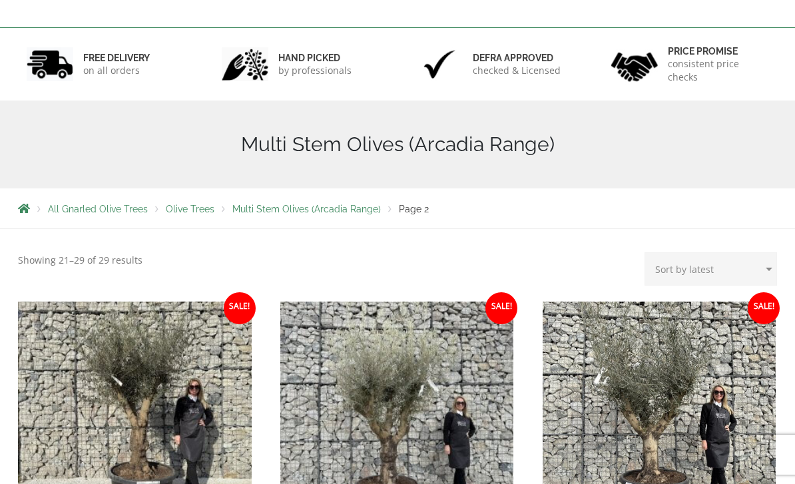
scroll to position [270, 0]
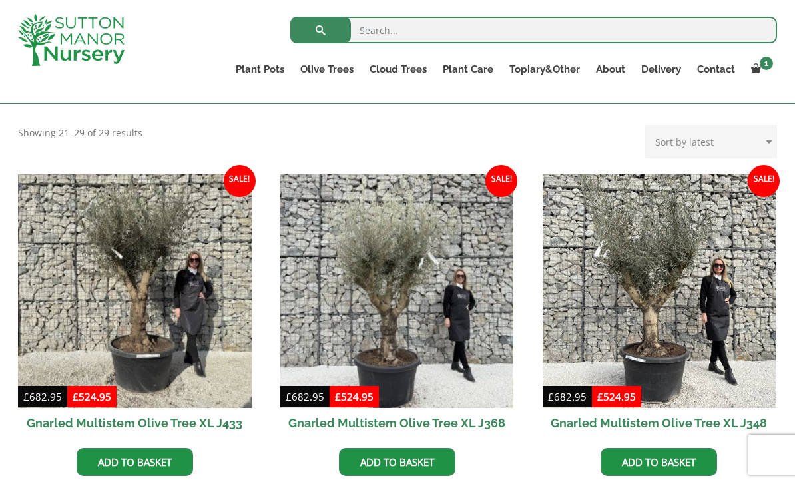
click at [404, 303] on img at bounding box center [397, 291] width 234 height 234
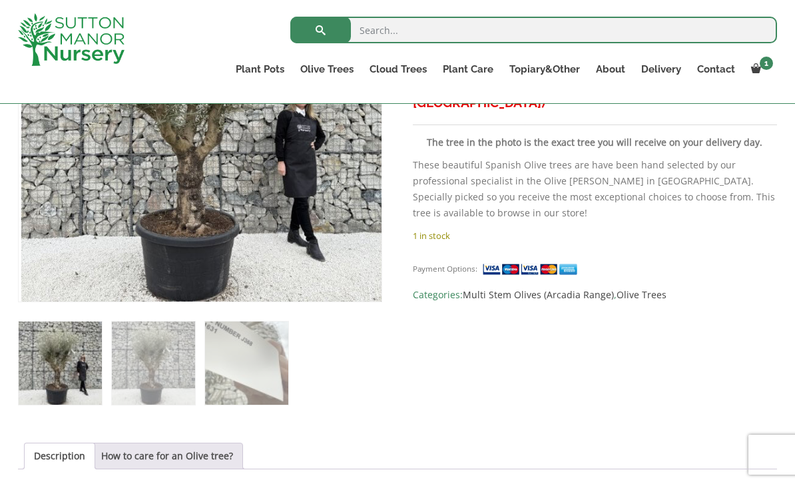
scroll to position [374, 0]
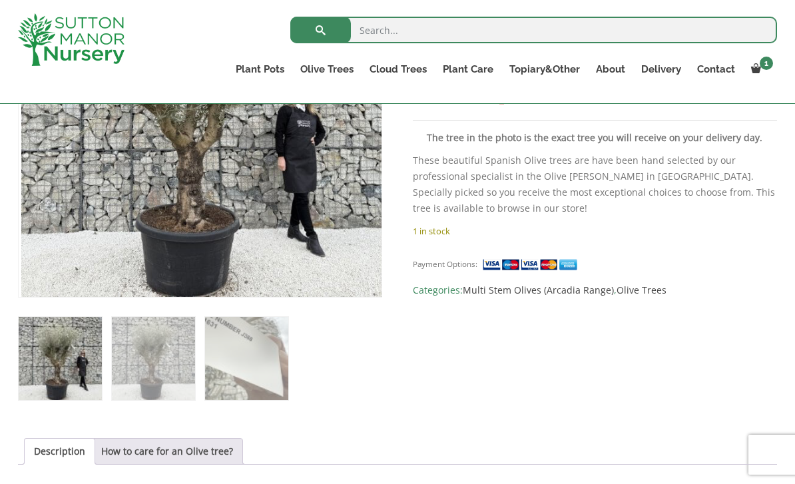
click at [202, 455] on link "How to care for an Olive tree?" at bounding box center [167, 451] width 132 height 25
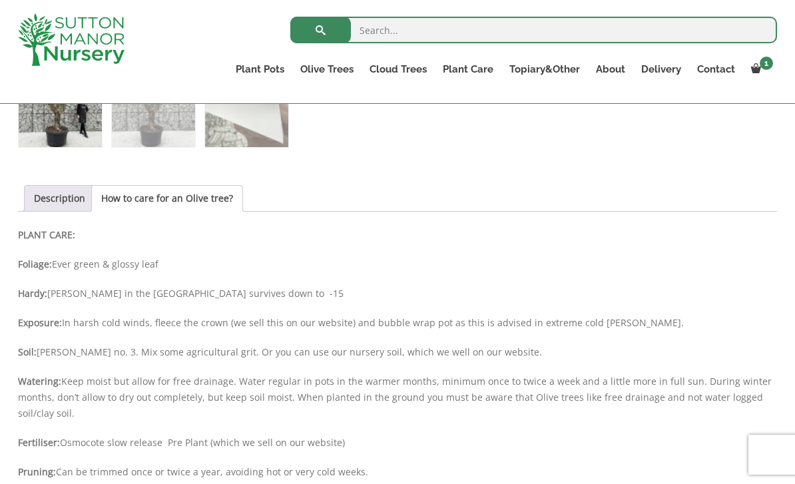
scroll to position [624, 0]
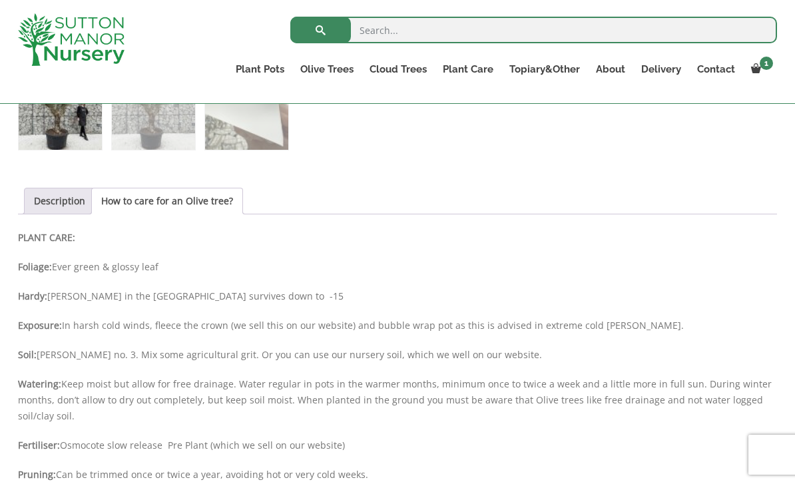
click at [46, 203] on link "Description" at bounding box center [59, 200] width 51 height 25
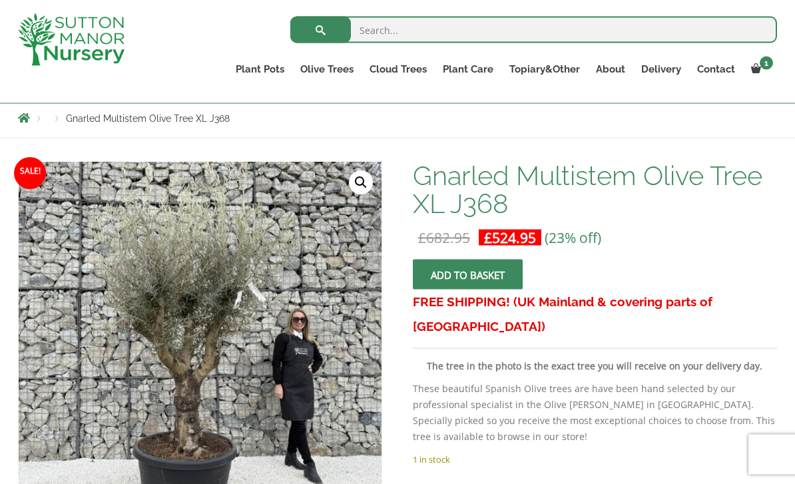
scroll to position [146, 0]
